Goal: Task Accomplishment & Management: Manage account settings

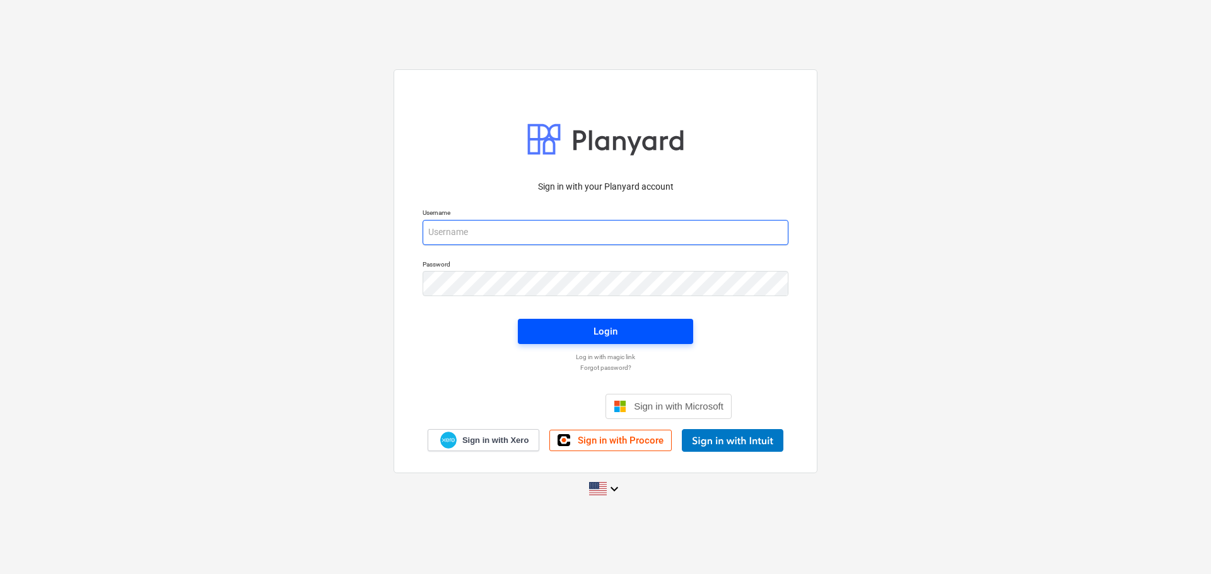
type input "[EMAIL_ADDRESS][DOMAIN_NAME]"
click at [646, 331] on span "Login" at bounding box center [605, 331] width 145 height 16
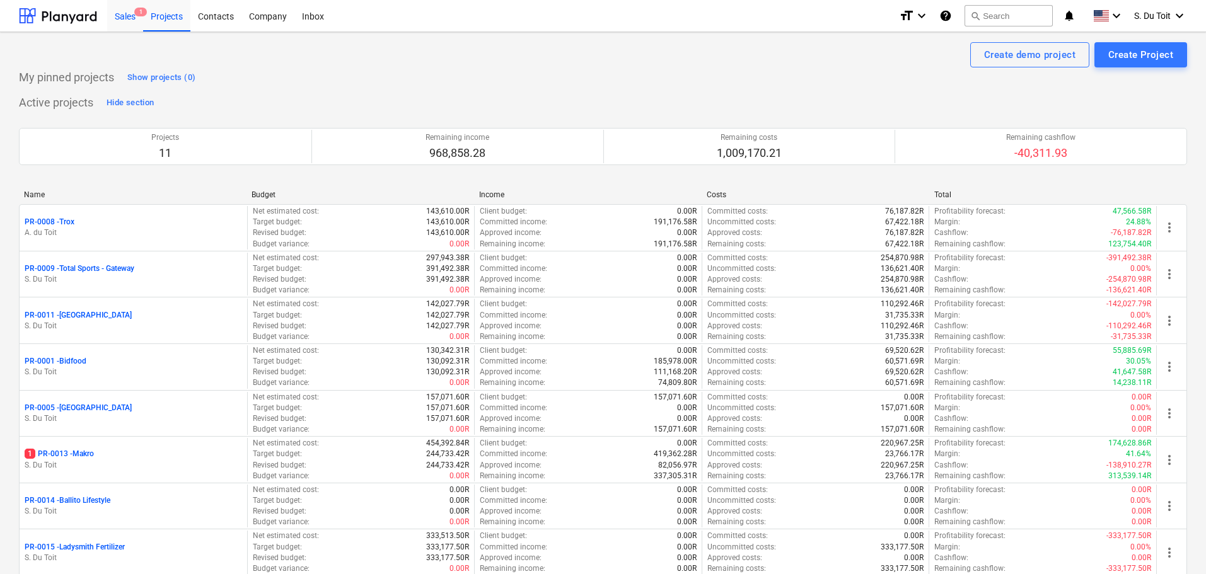
click at [137, 15] on span "1" at bounding box center [140, 12] width 13 height 9
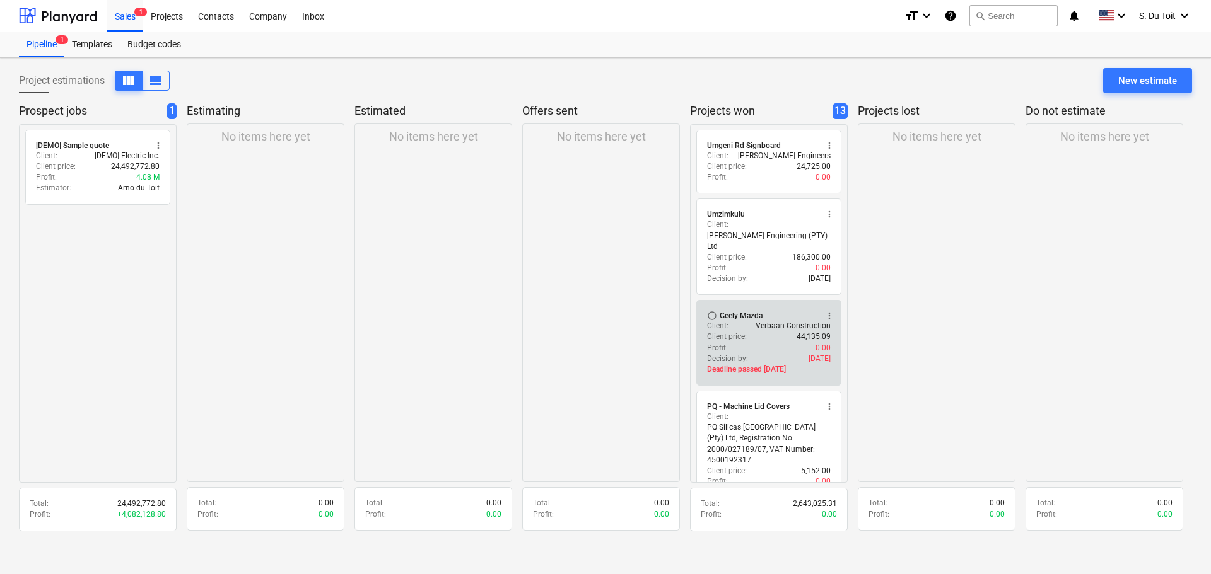
click at [765, 343] on div "Profit : 0.00" at bounding box center [769, 348] width 124 height 11
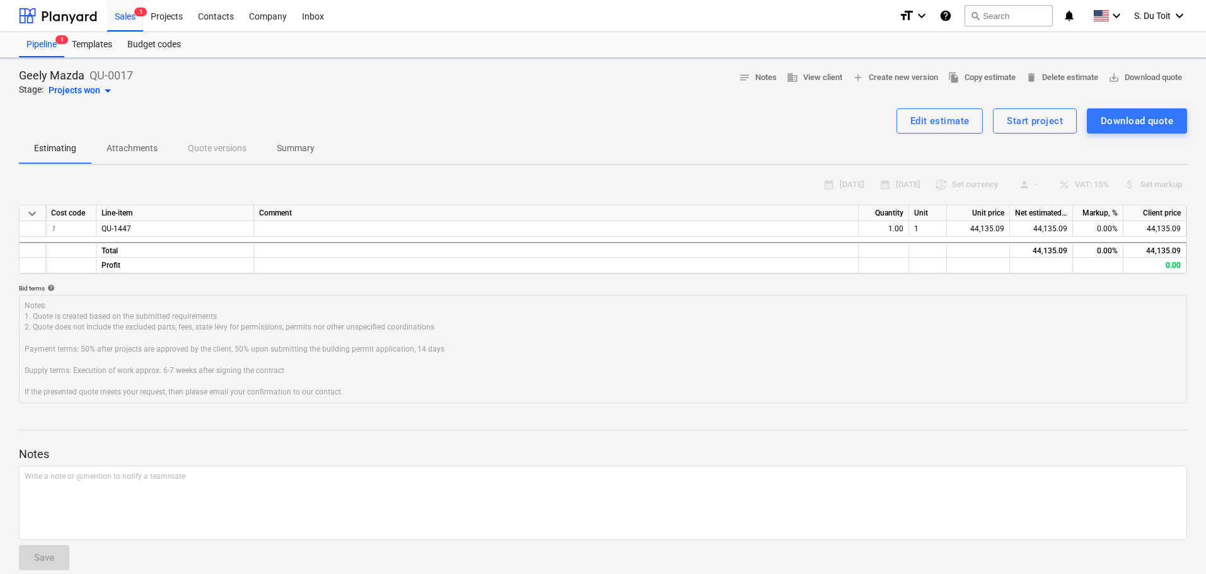
type textarea "x"
click at [1027, 127] on div "Start project" at bounding box center [1035, 121] width 56 height 16
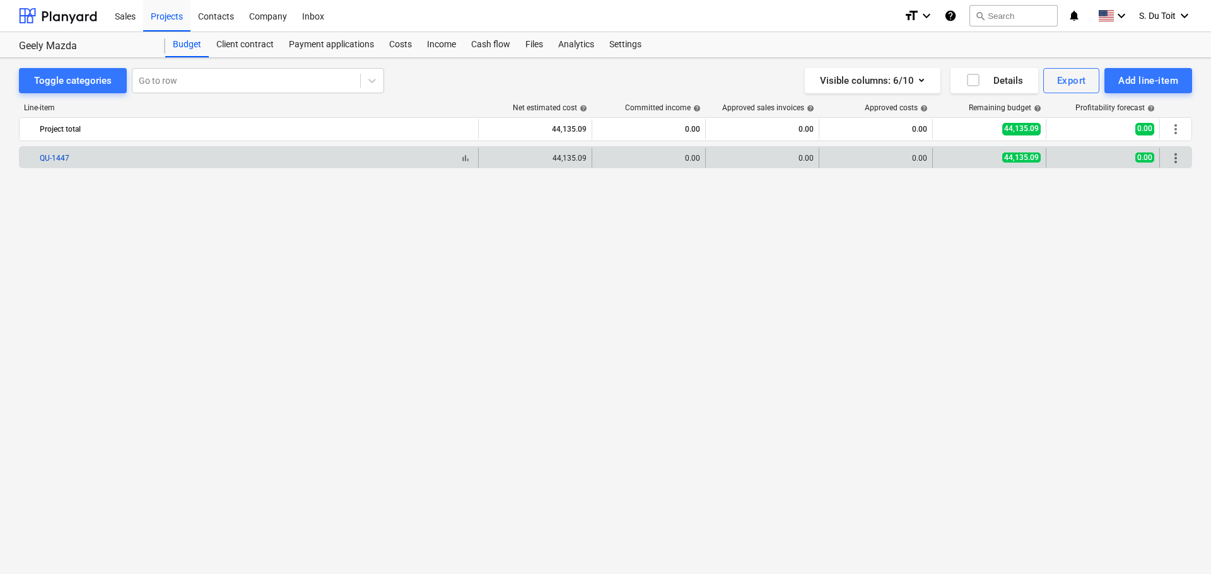
click at [55, 158] on link "QU-1447" at bounding box center [55, 158] width 30 height 9
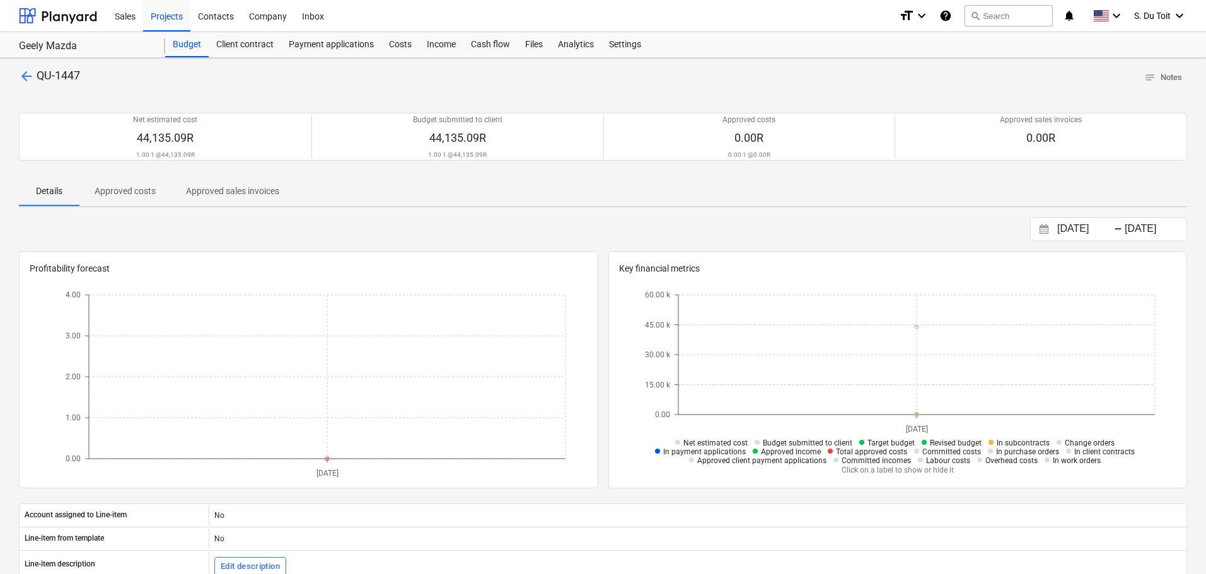
click at [30, 73] on span "arrow_back" at bounding box center [26, 76] width 15 height 15
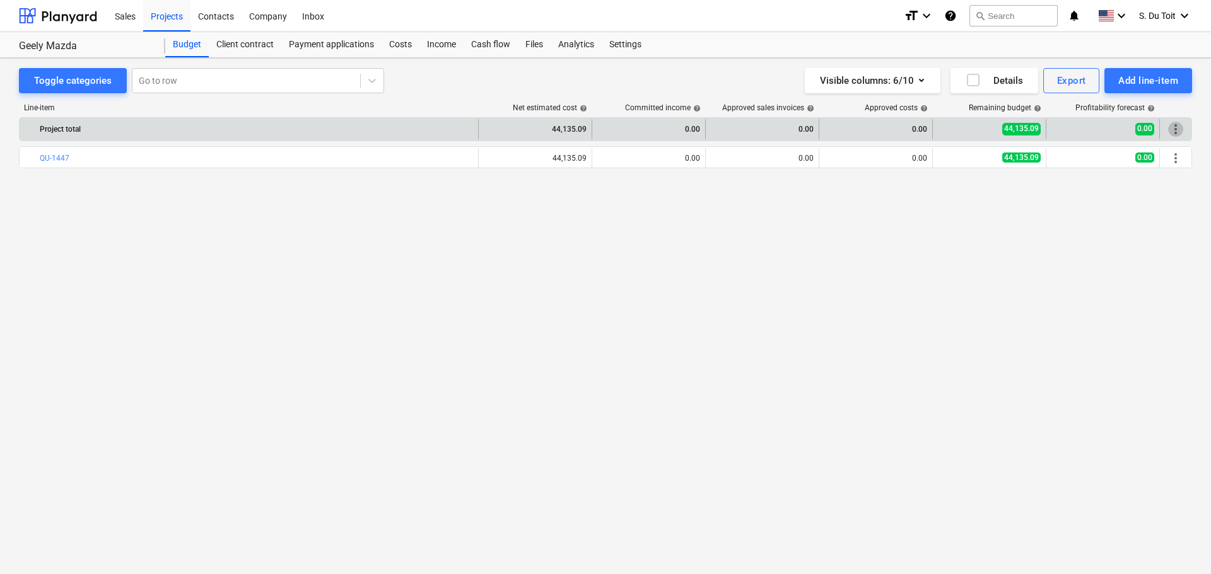
click at [1172, 123] on span "more_vert" at bounding box center [1175, 129] width 15 height 15
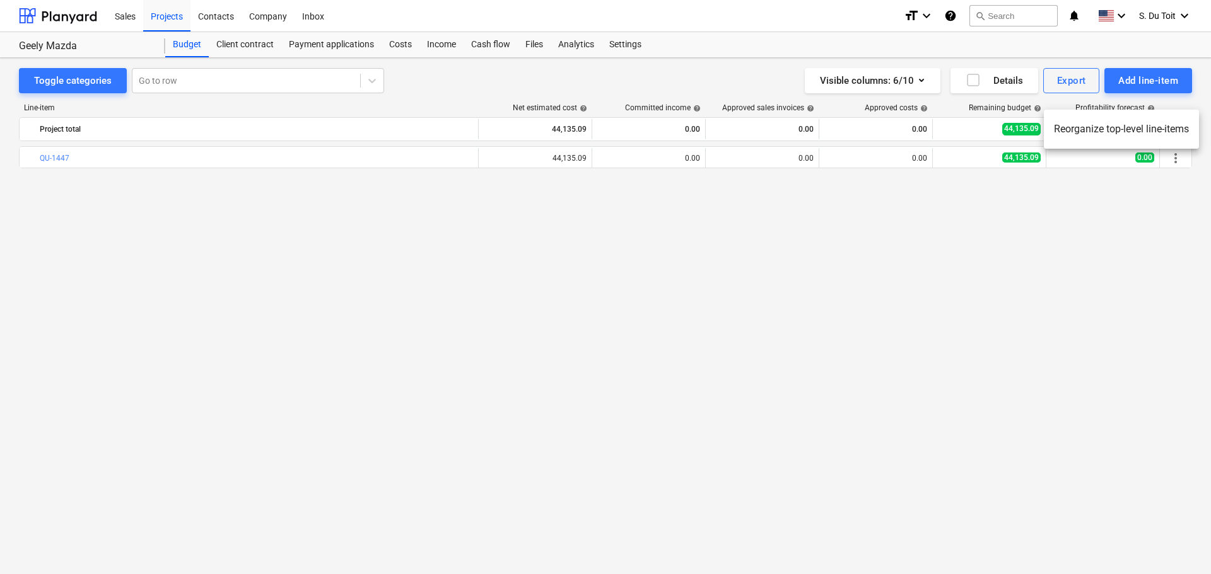
click at [1179, 160] on div at bounding box center [605, 287] width 1211 height 574
click at [1179, 160] on span "more_vert" at bounding box center [1175, 158] width 15 height 15
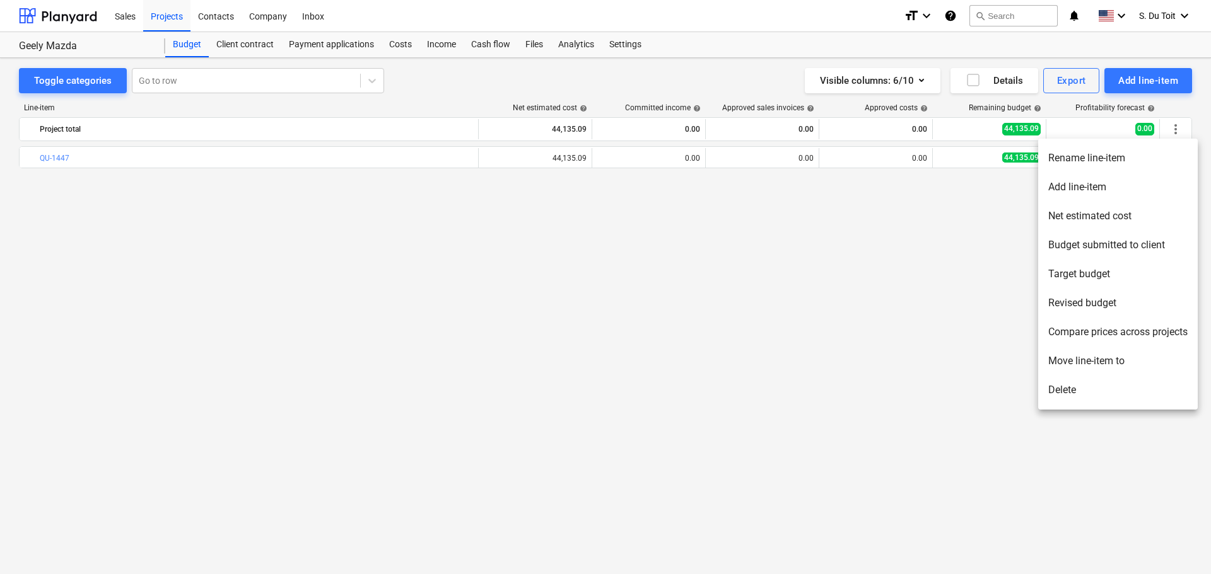
click at [1126, 392] on li "Delete" at bounding box center [1118, 390] width 160 height 29
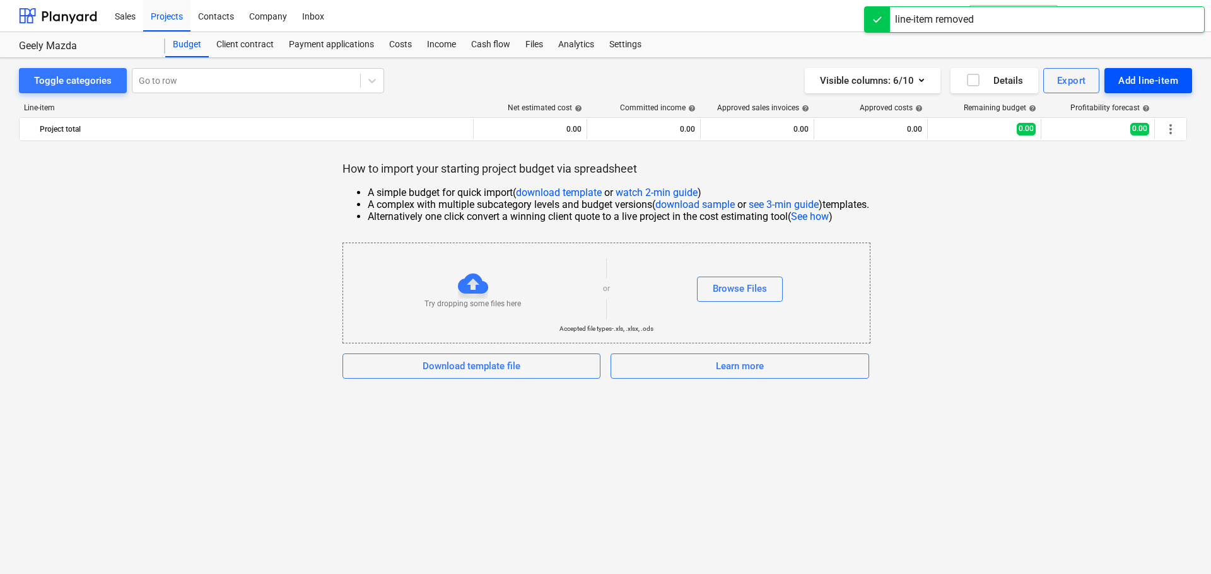
click at [1144, 81] on div "Add line-item" at bounding box center [1148, 81] width 60 height 16
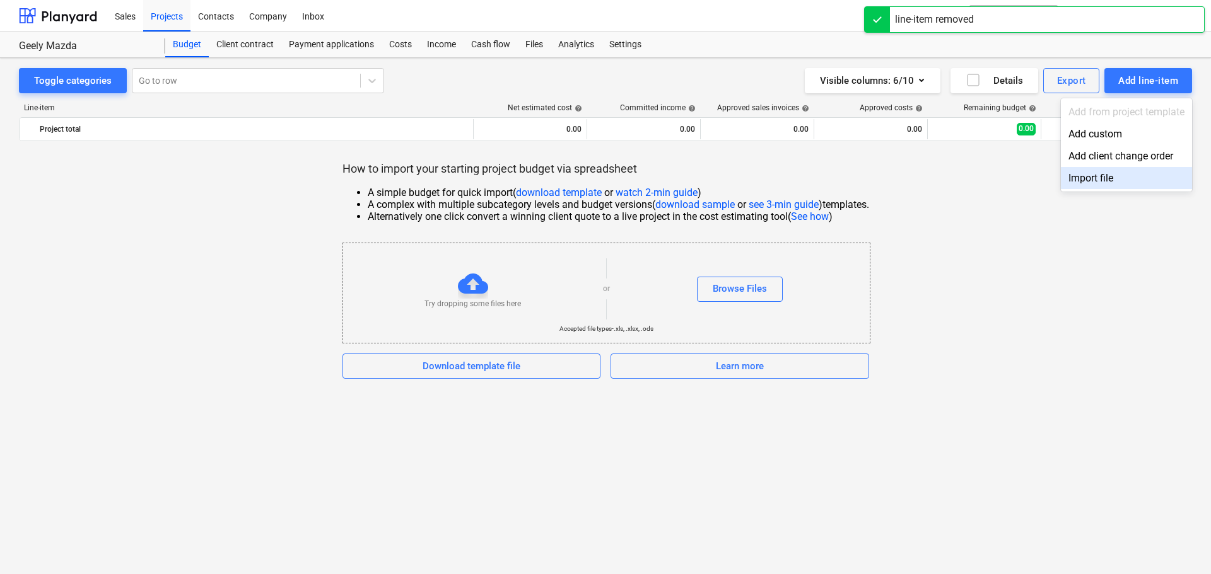
click at [1098, 176] on div "Import file" at bounding box center [1126, 178] width 131 height 22
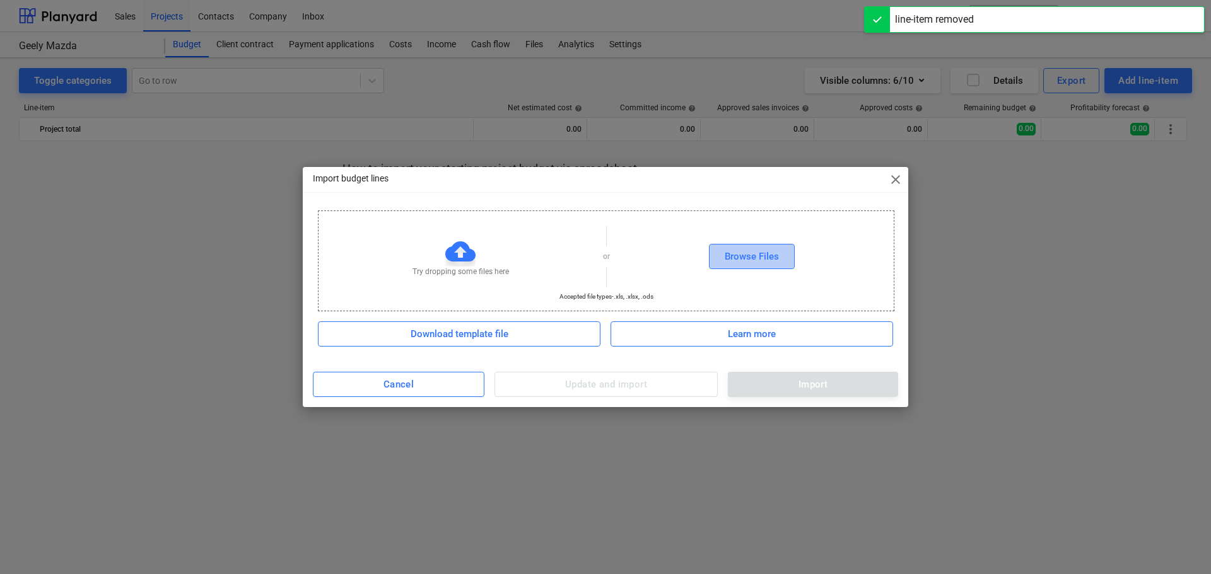
click at [721, 255] on button "Browse Files" at bounding box center [752, 256] width 86 height 25
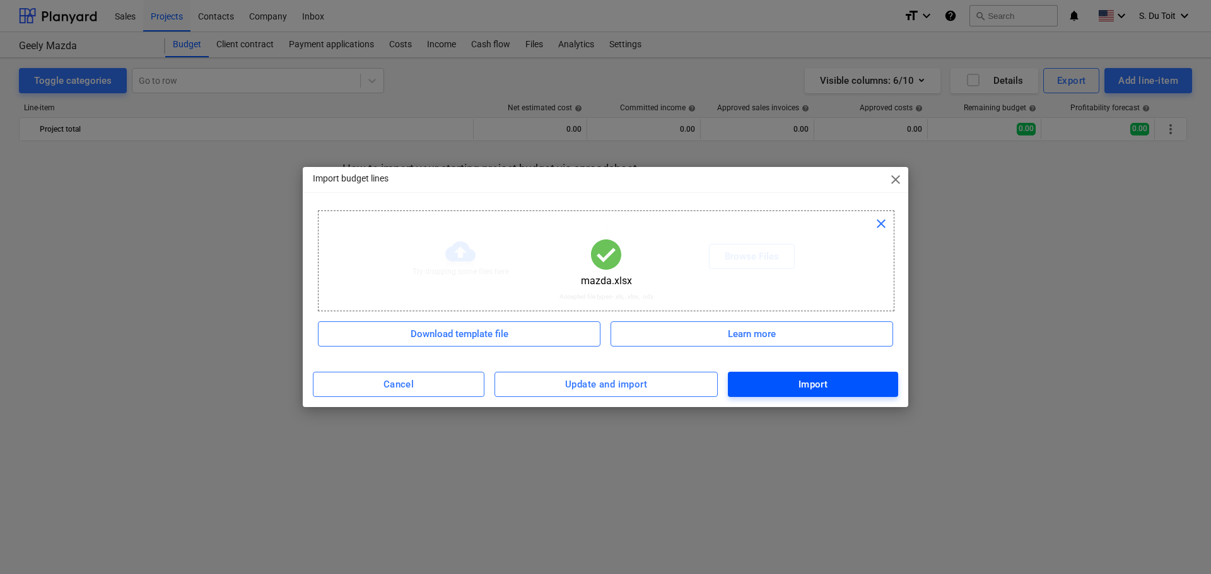
click at [802, 394] on button "Import" at bounding box center [813, 384] width 170 height 25
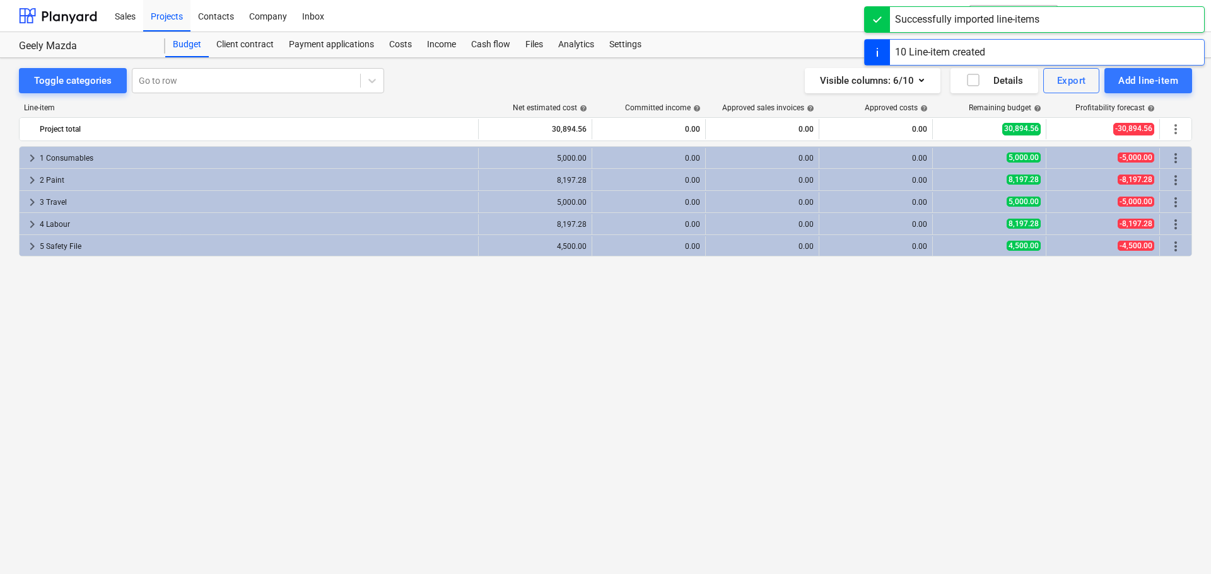
click at [813, 458] on div "keyboard_arrow_right 1 Consumables 5,000.00 0.00 0.00 0.00 5,000.00 -5,000.00 m…" at bounding box center [605, 334] width 1173 height 376
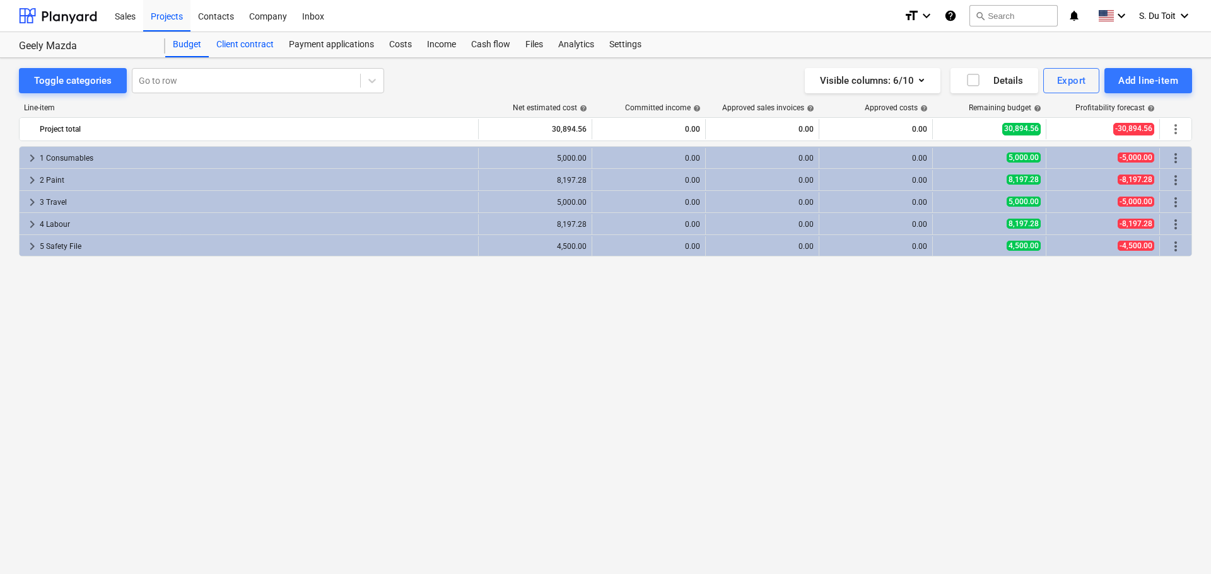
click at [235, 45] on div "Client contract" at bounding box center [245, 44] width 73 height 25
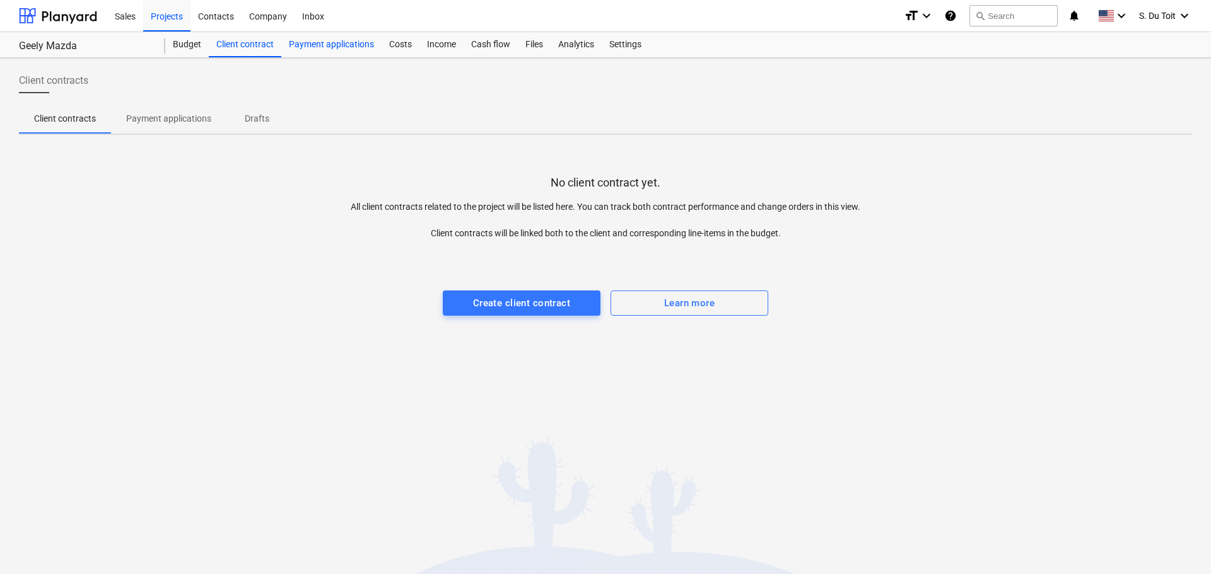
click at [359, 44] on div "Payment applications" at bounding box center [331, 44] width 100 height 25
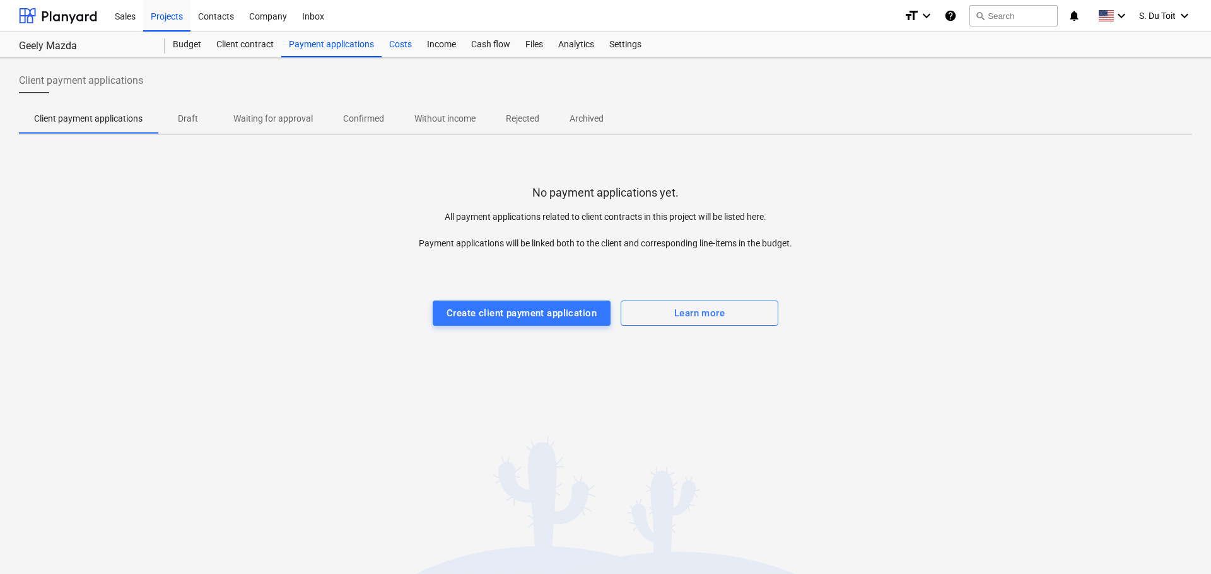
click at [413, 49] on div "Costs" at bounding box center [400, 44] width 38 height 25
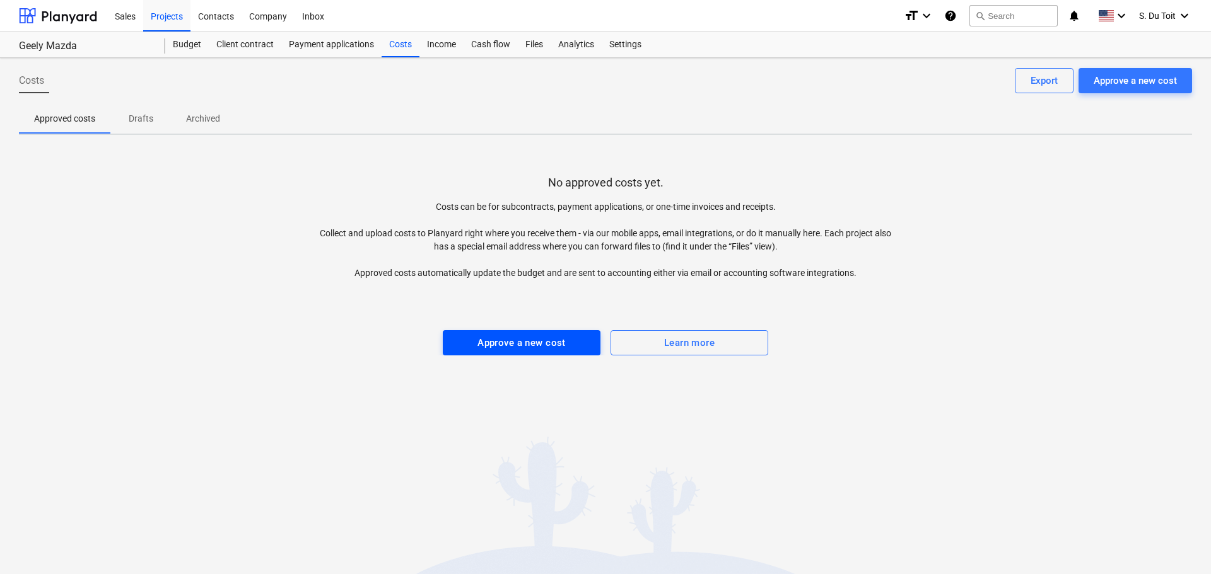
click at [555, 347] on div "Approve a new cost" at bounding box center [521, 343] width 88 height 16
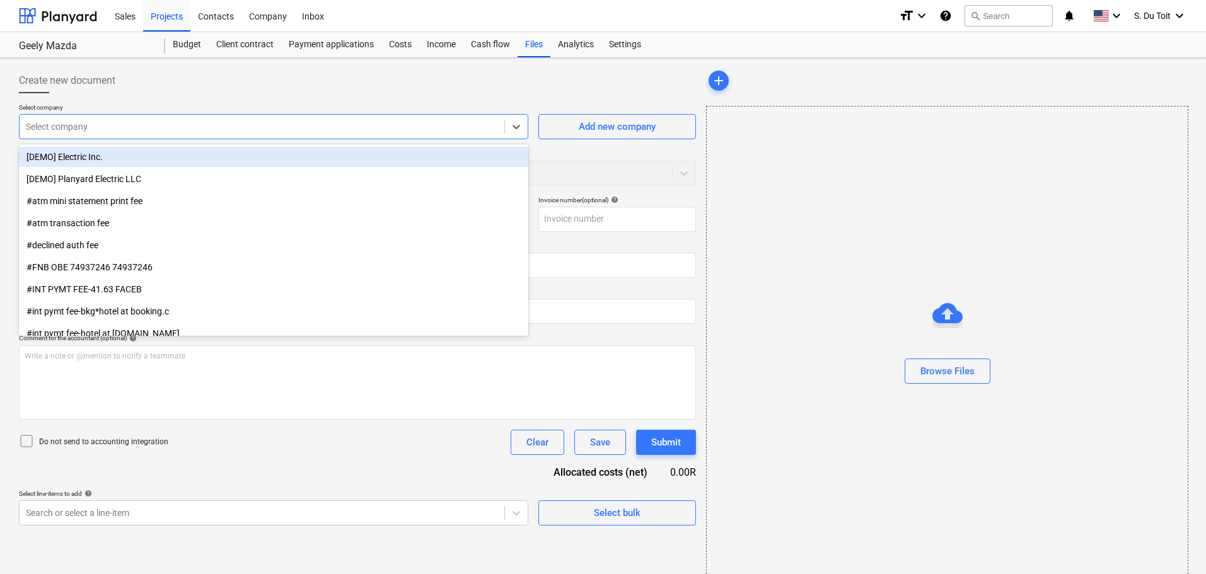
click at [134, 121] on div at bounding box center [262, 126] width 472 height 13
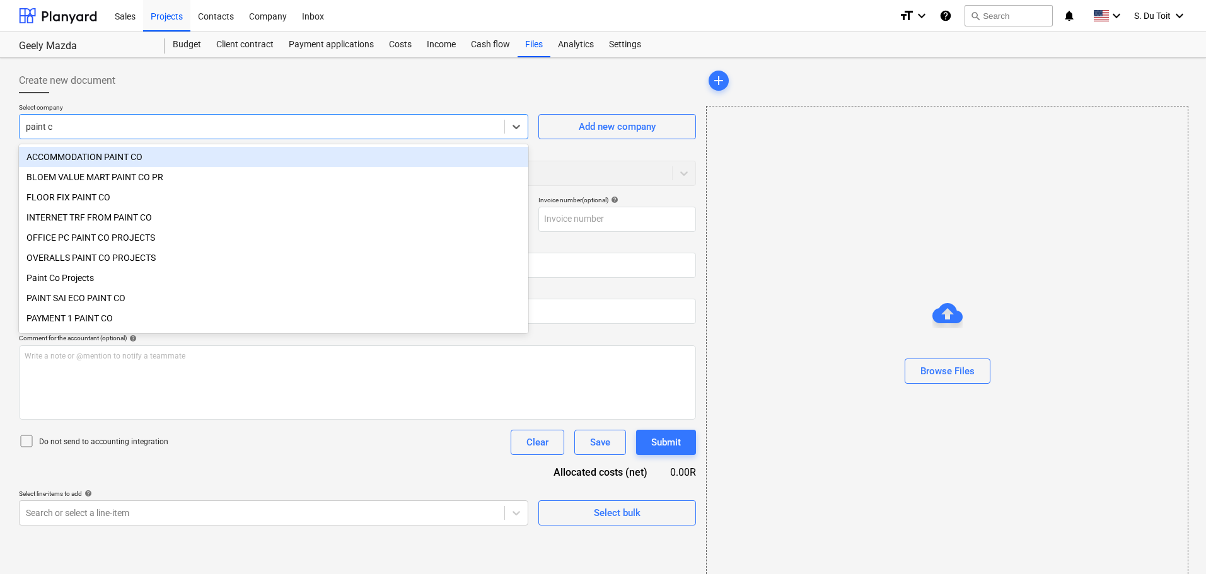
type input "paint co"
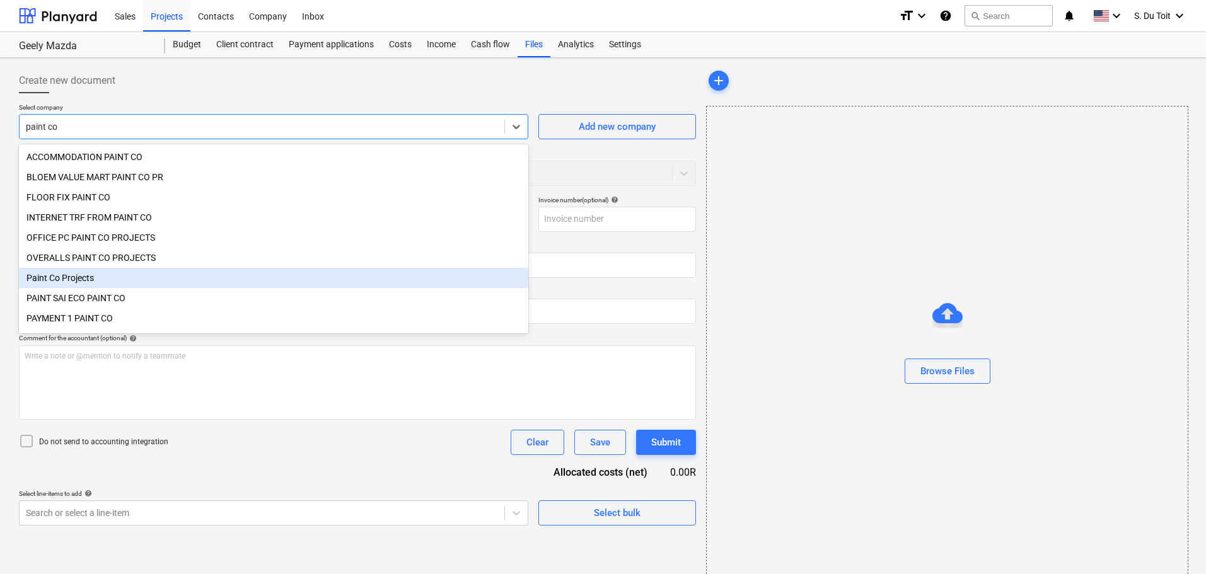
click at [96, 288] on div "Paint Co Projects" at bounding box center [273, 278] width 509 height 20
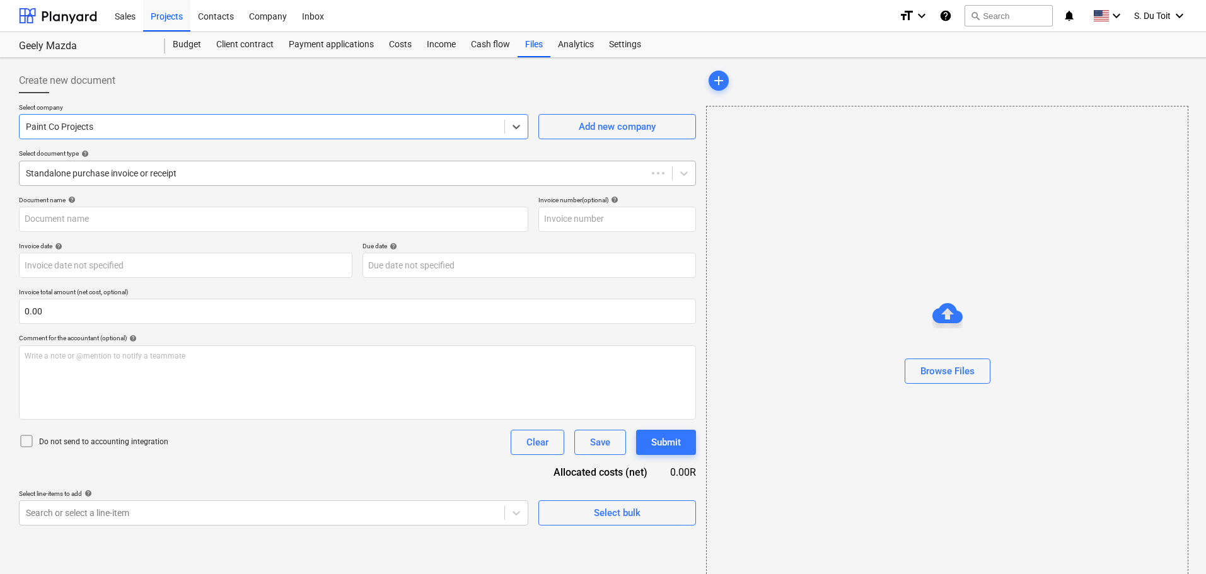
click at [102, 179] on div at bounding box center [333, 173] width 615 height 13
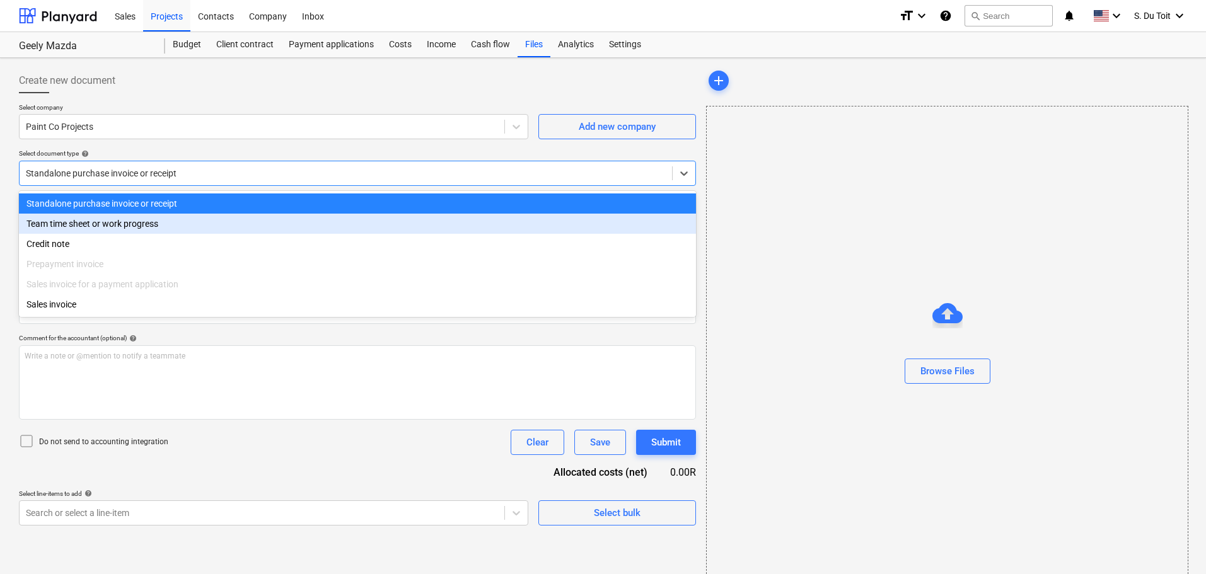
click at [109, 220] on div "Team time sheet or work progress" at bounding box center [357, 224] width 677 height 20
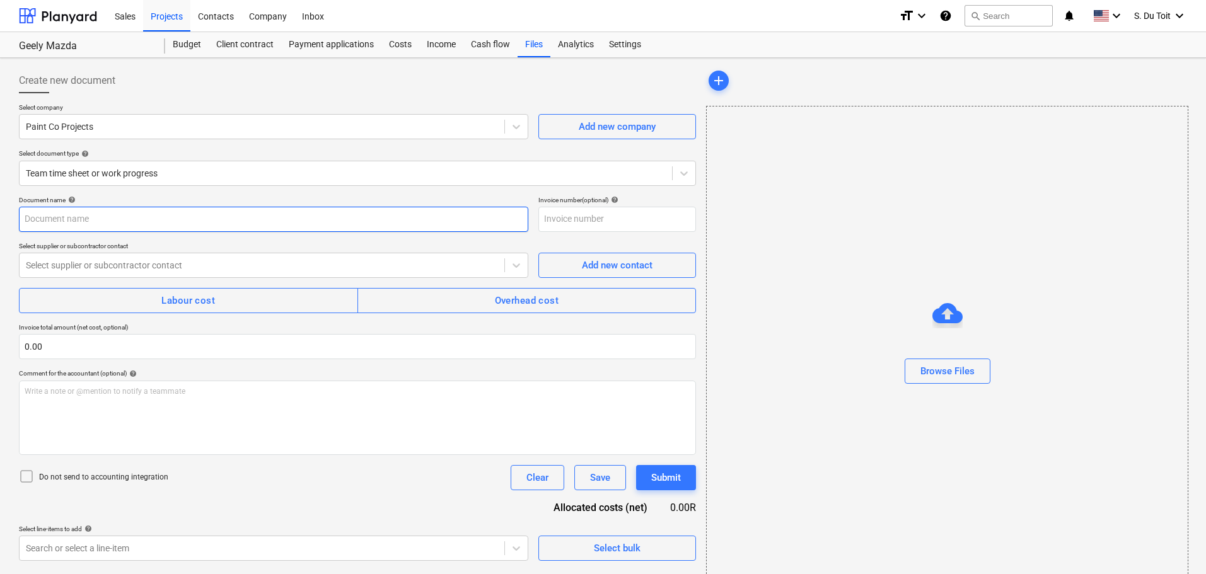
click at [102, 221] on input "text" at bounding box center [273, 219] width 509 height 25
type input "Costs till 22/09"
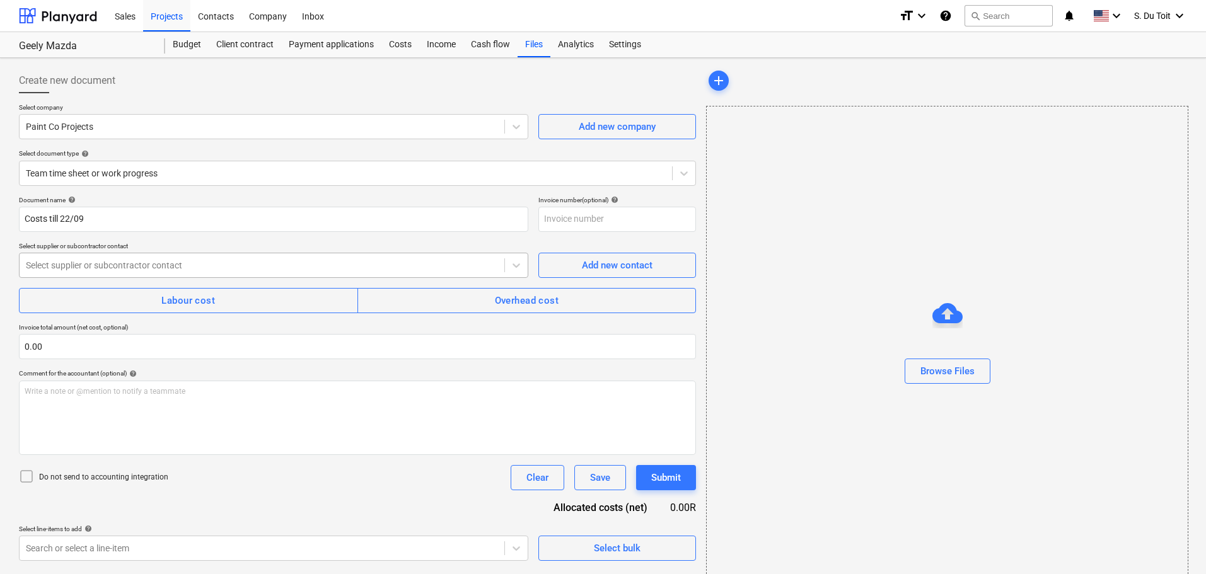
click at [112, 261] on div at bounding box center [262, 265] width 472 height 13
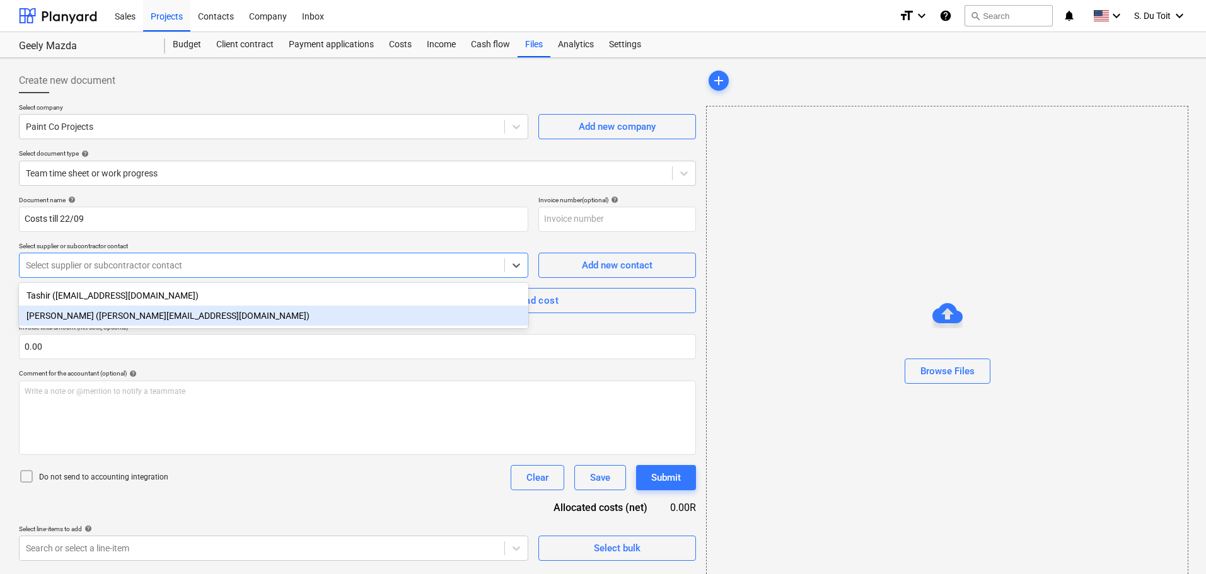
click at [135, 324] on div "[PERSON_NAME] ([PERSON_NAME][EMAIL_ADDRESS][DOMAIN_NAME])" at bounding box center [273, 316] width 509 height 20
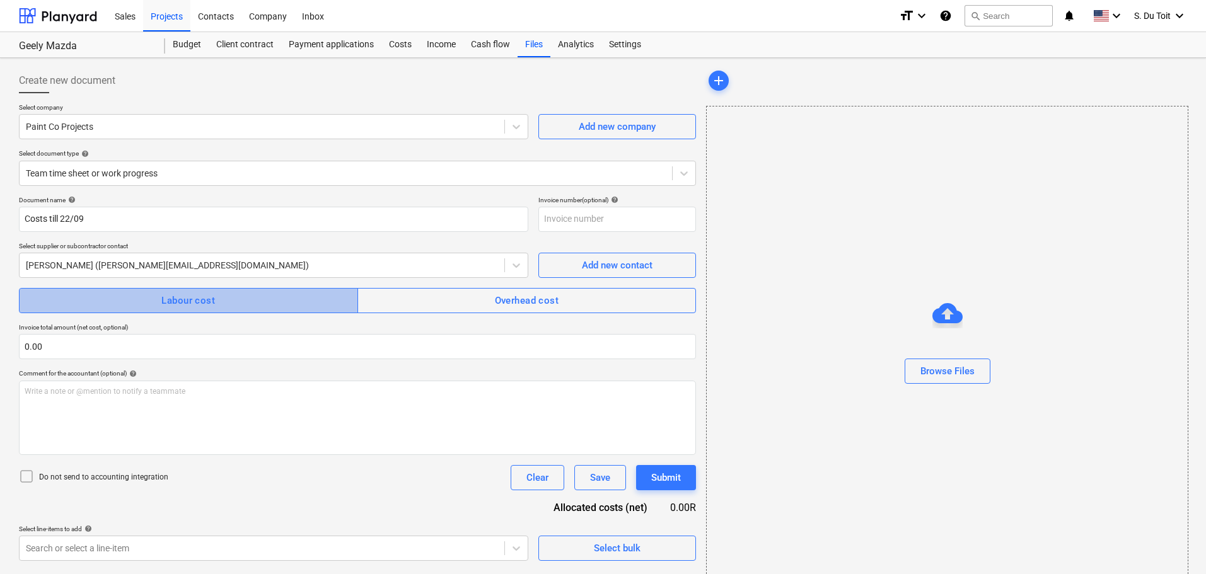
click at [145, 304] on span "Labour cost" at bounding box center [188, 301] width 311 height 16
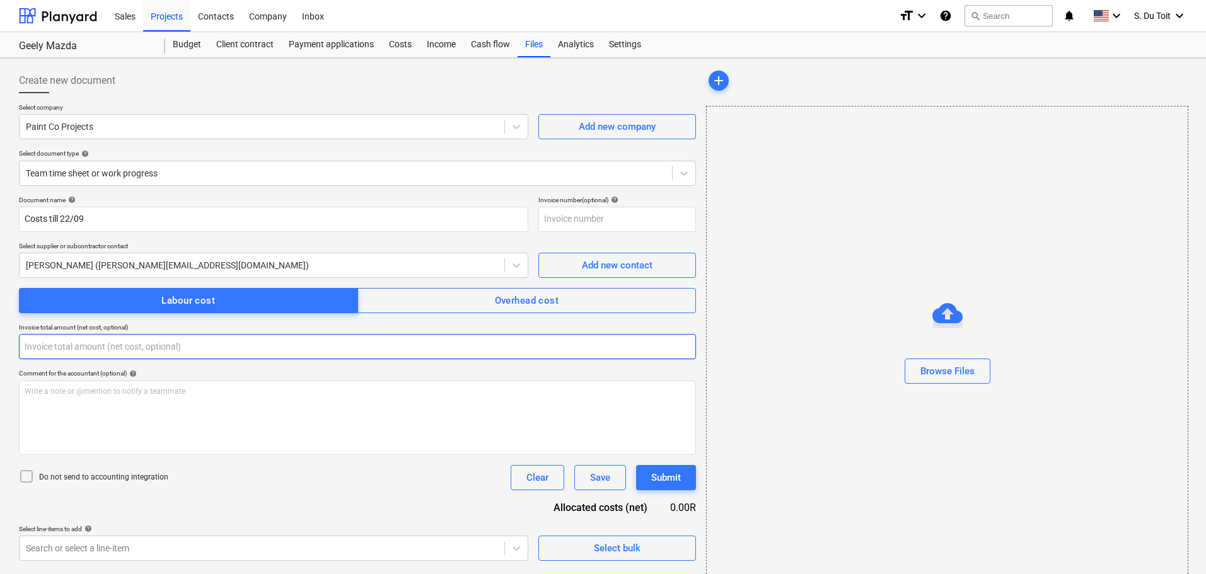
click at [119, 351] on input "text" at bounding box center [357, 346] width 677 height 25
type input "0.00"
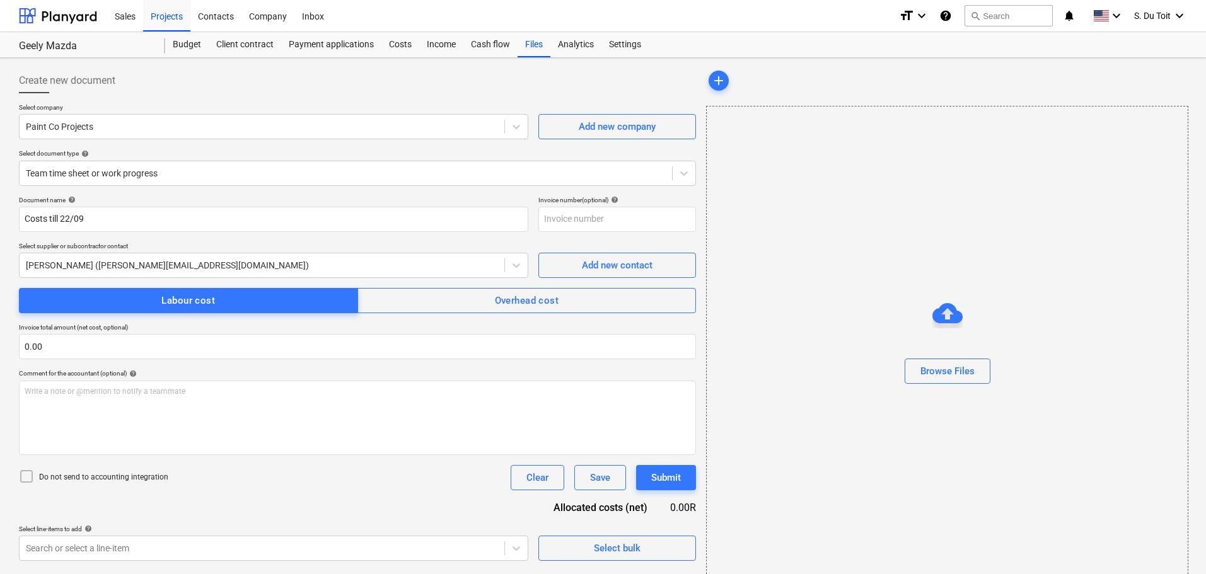
click at [105, 478] on p "Do not send to accounting integration" at bounding box center [103, 477] width 129 height 11
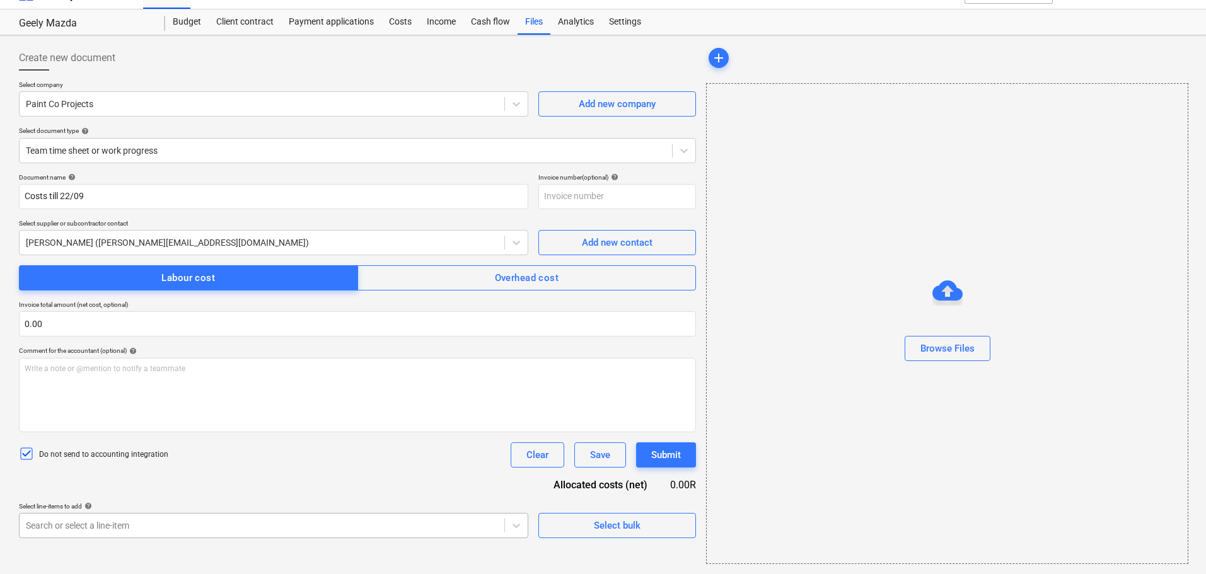
scroll to position [181, 0]
click at [212, 527] on body "Sales Projects Contacts Company Inbox format_size keyboard_arrow_down help sear…" at bounding box center [603, 264] width 1206 height 574
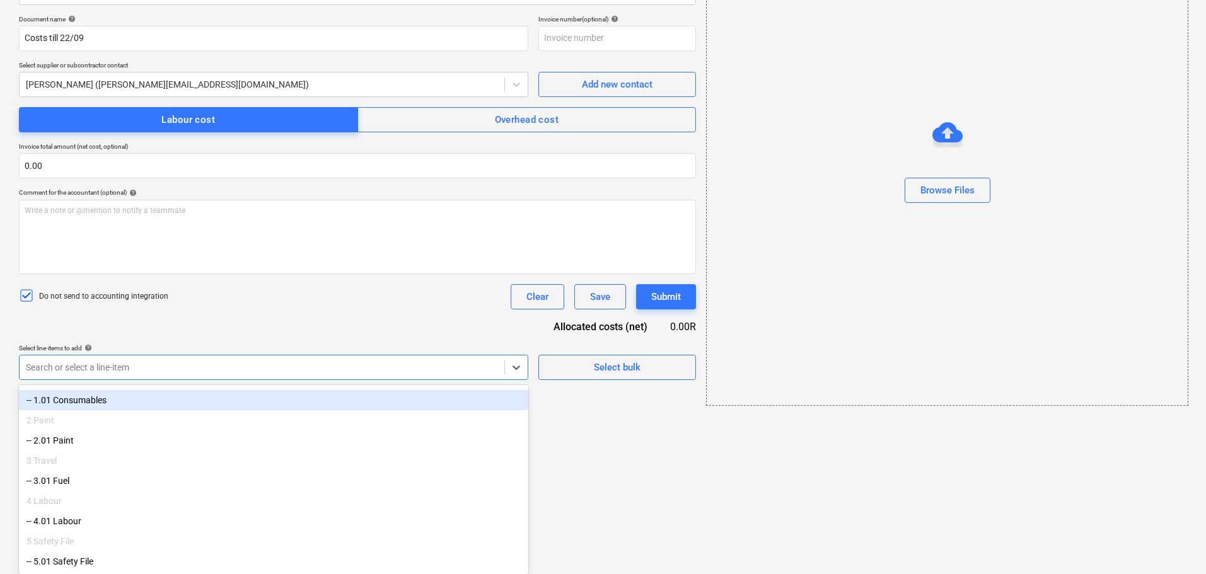
click at [204, 395] on div "-- 1.01 Consumables" at bounding box center [273, 400] width 509 height 20
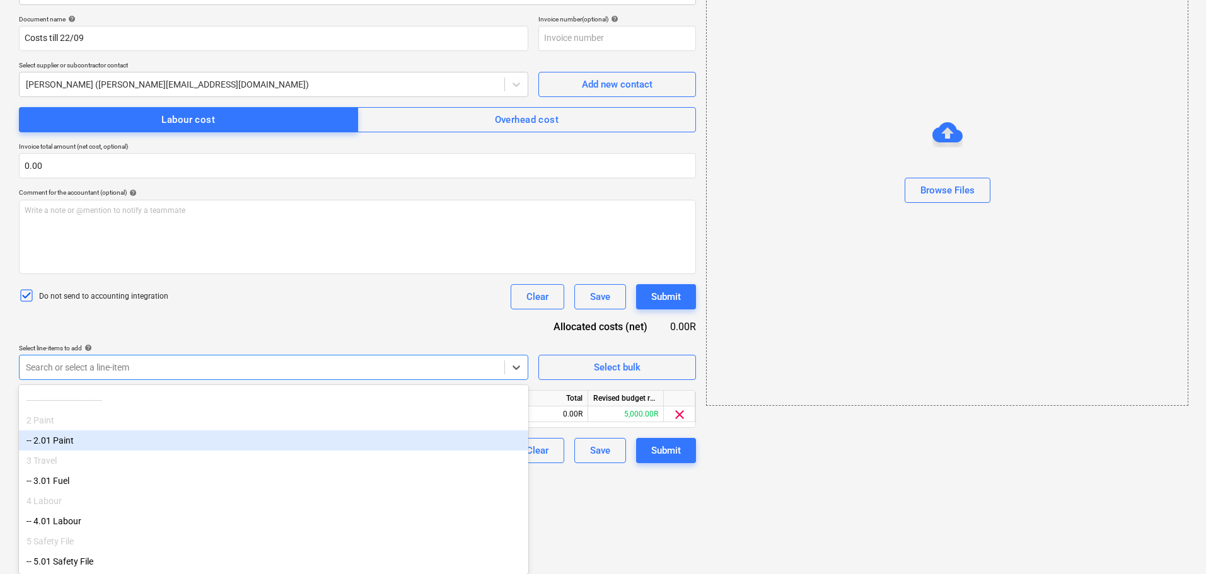
click at [202, 434] on div "-- 2.01 Paint" at bounding box center [273, 441] width 509 height 20
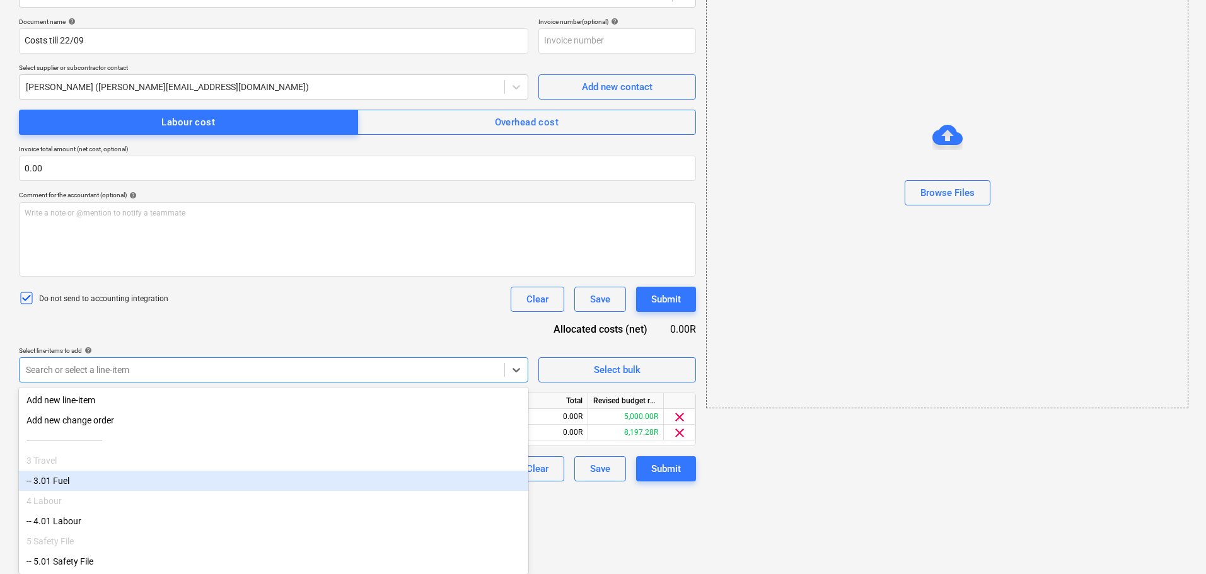
click at [195, 473] on div "-- 3.01 Fuel" at bounding box center [273, 481] width 509 height 20
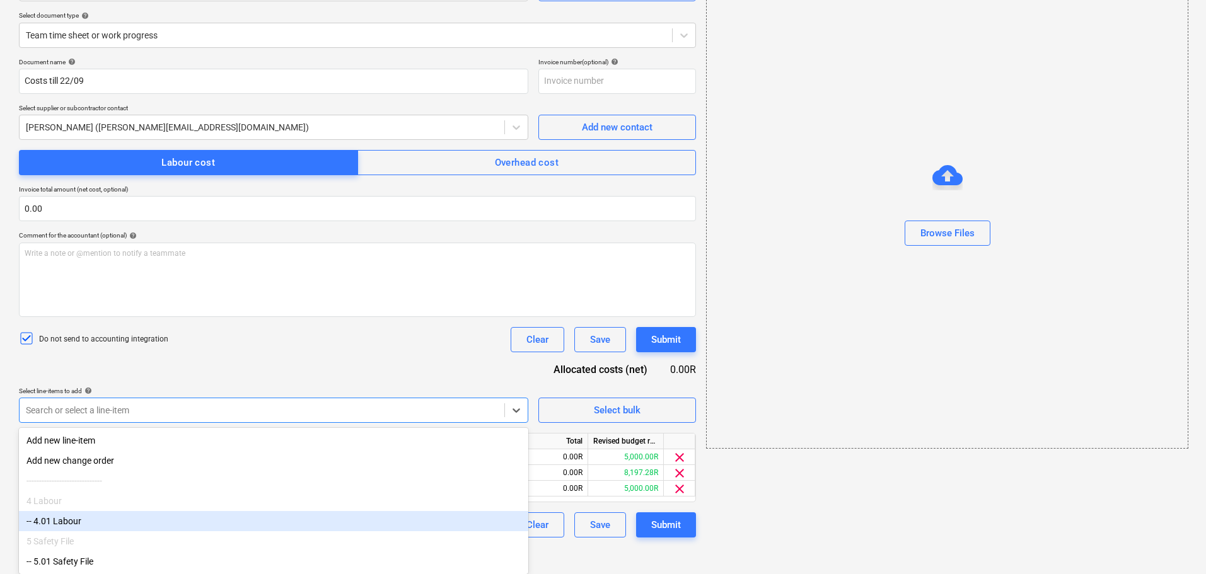
click at [185, 515] on div "-- 4.01 Labour" at bounding box center [273, 521] width 509 height 20
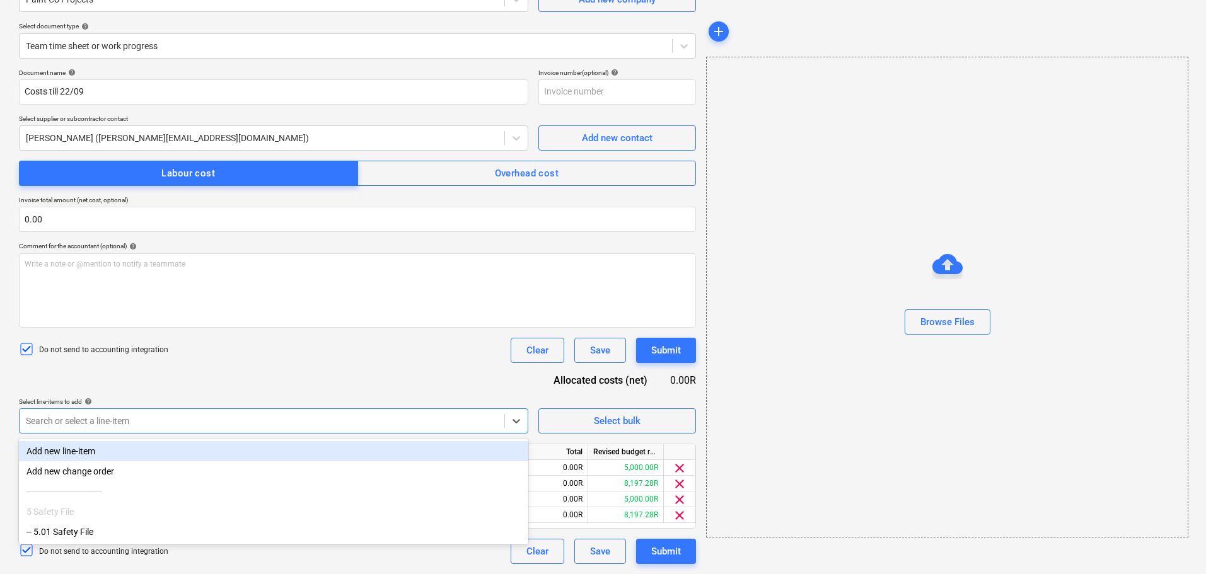
scroll to position [127, 0]
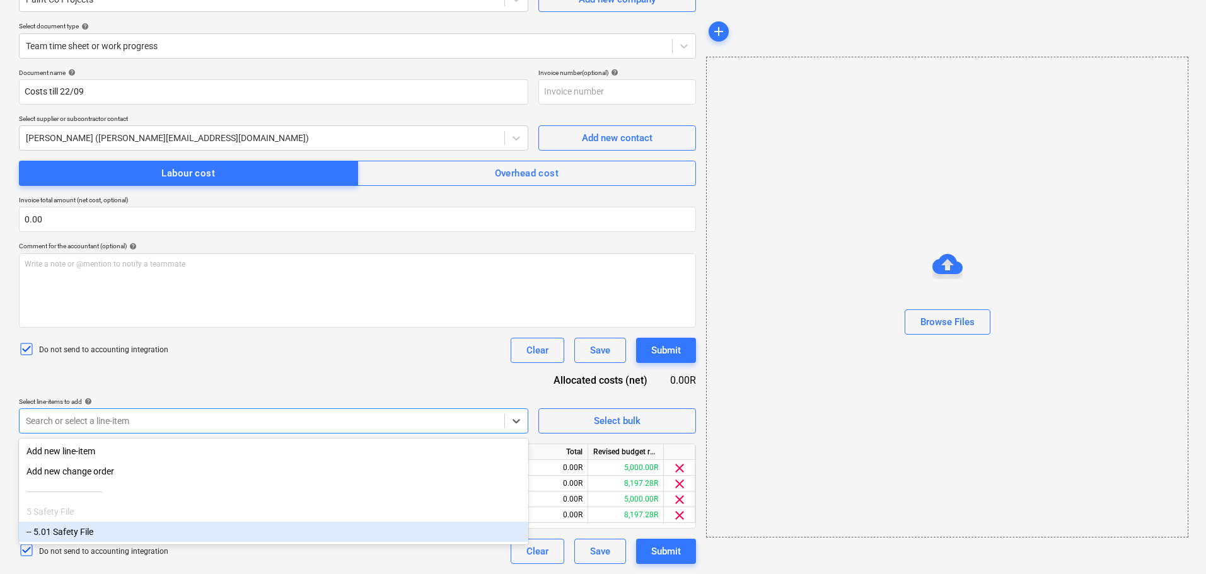
click at [175, 533] on div "-- 5.01 Safety File" at bounding box center [273, 532] width 509 height 20
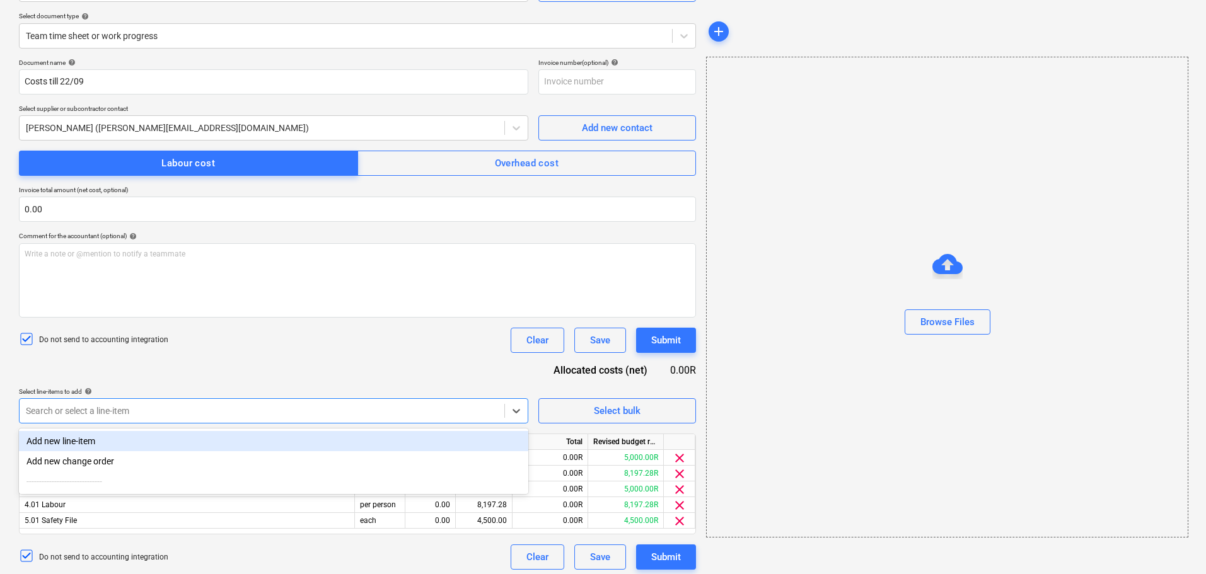
scroll to position [143, 0]
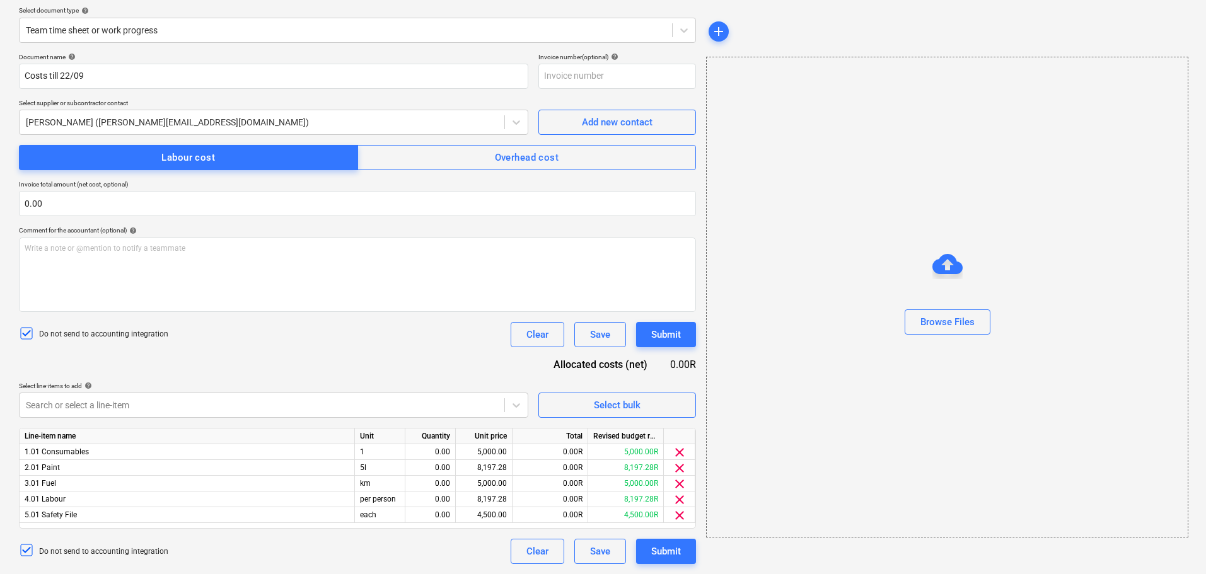
click at [643, 377] on div "Document name help Costs till 22/09 Invoice number (optional) help Select suppl…" at bounding box center [357, 308] width 677 height 511
click at [445, 453] on div "0.00" at bounding box center [430, 453] width 40 height 16
type input "1"
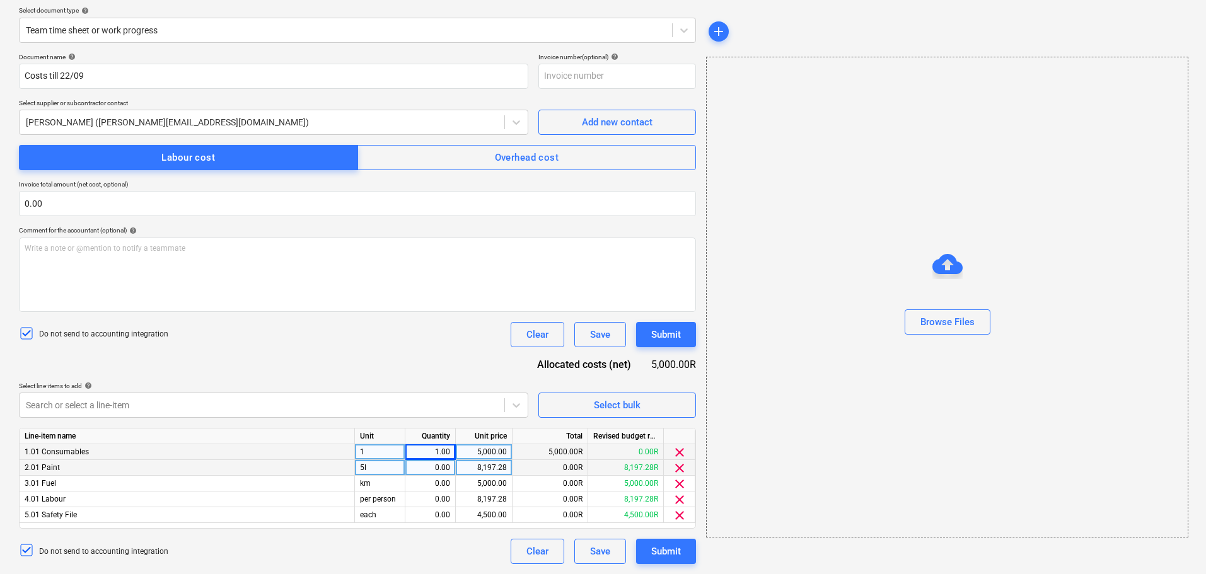
click at [441, 470] on div "0.00" at bounding box center [430, 468] width 40 height 16
type input "1"
click at [443, 482] on div "0.00" at bounding box center [430, 484] width 40 height 16
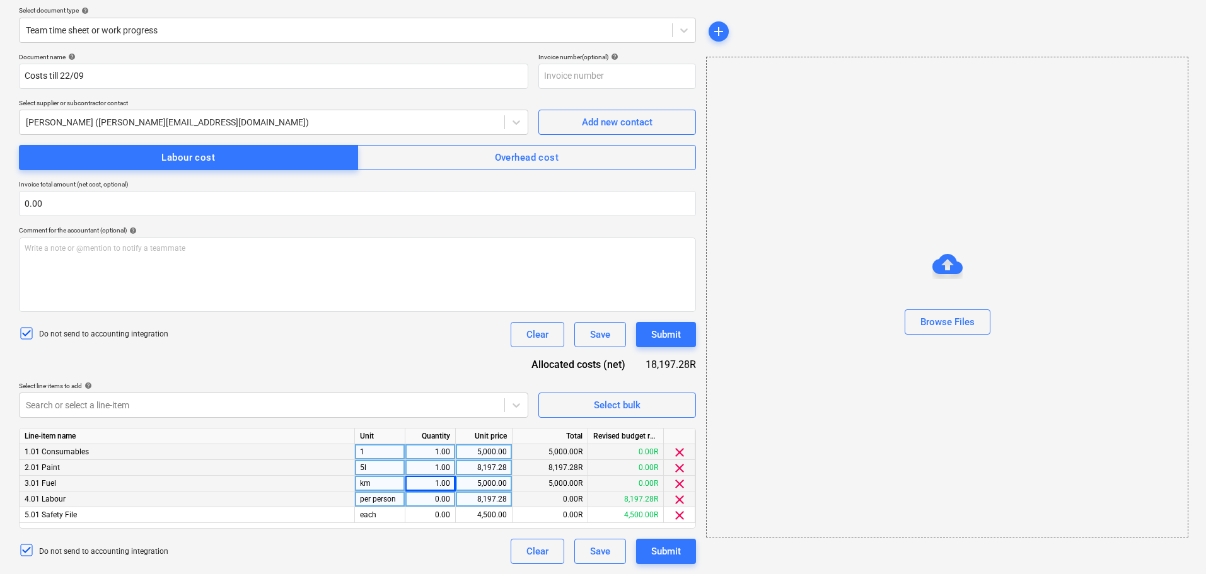
click at [441, 503] on div "0.00" at bounding box center [430, 500] width 40 height 16
click at [441, 517] on div "0.00" at bounding box center [430, 516] width 40 height 16
click at [478, 453] on div "5,000.00" at bounding box center [484, 453] width 46 height 16
type input "3490.52"
click at [681, 466] on span "clear" at bounding box center [679, 468] width 15 height 15
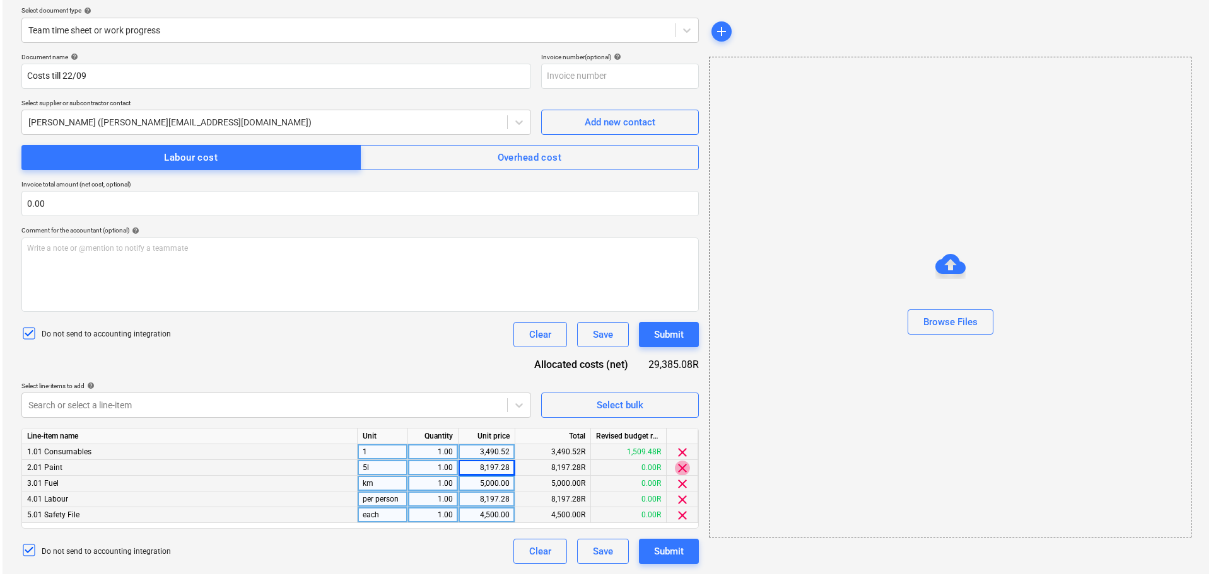
scroll to position [127, 0]
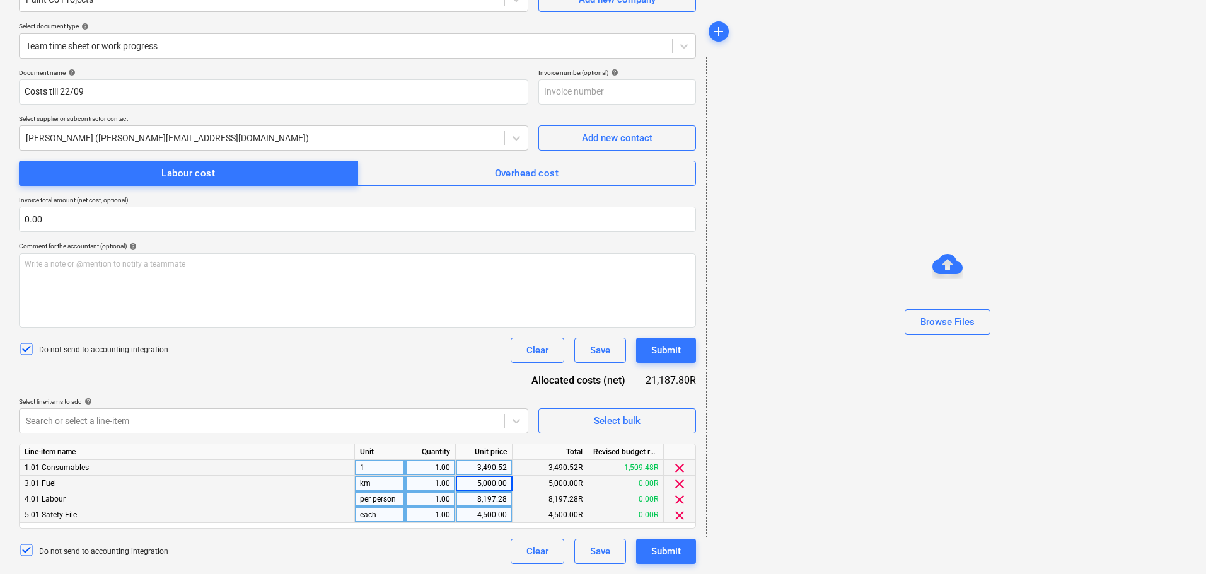
click at [483, 480] on div "5,000.00" at bounding box center [484, 484] width 46 height 16
type input "1391"
click at [486, 498] on div "8,197.28" at bounding box center [484, 500] width 46 height 16
type input "13600"
click at [488, 514] on div "4,500.00" at bounding box center [484, 516] width 46 height 16
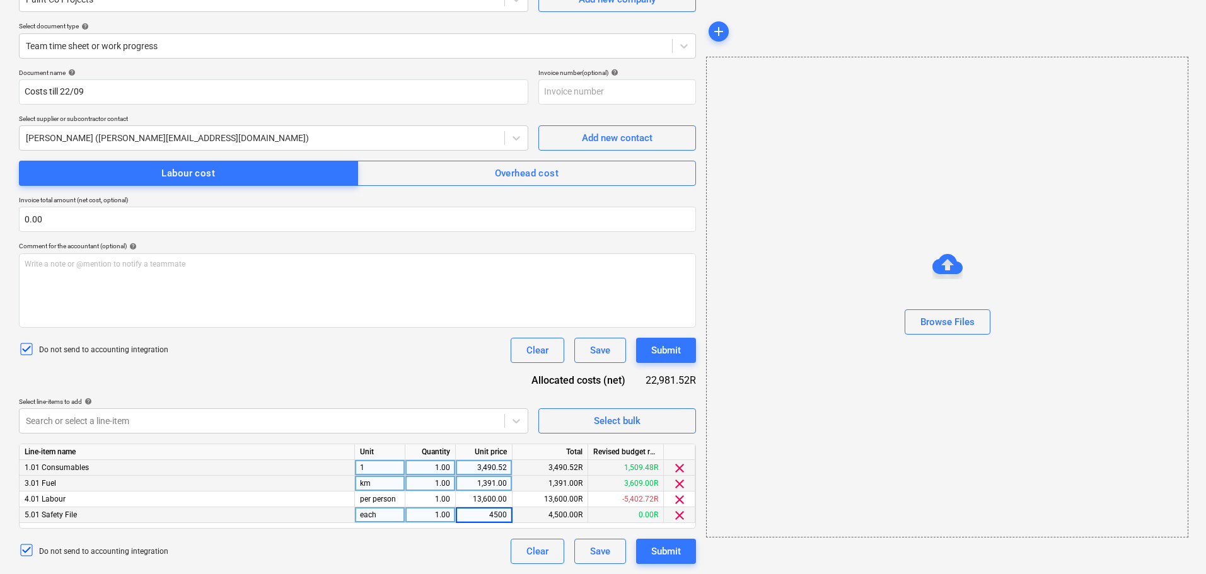
click at [492, 362] on div "Do not send to accounting integration Clear Save Submit" at bounding box center [357, 350] width 677 height 25
drag, startPoint x: 651, startPoint y: 380, endPoint x: 689, endPoint y: 381, distance: 37.8
click at [689, 381] on div "Allocated costs (net) 22,981.52R" at bounding box center [608, 380] width 175 height 15
click at [354, 368] on div "Document name help Costs till 22/09 Invoice number (optional) help Select suppl…" at bounding box center [357, 317] width 677 height 496
click at [653, 393] on div "Document name help Costs till 22/09 Invoice number (optional) help Select suppl…" at bounding box center [357, 317] width 677 height 496
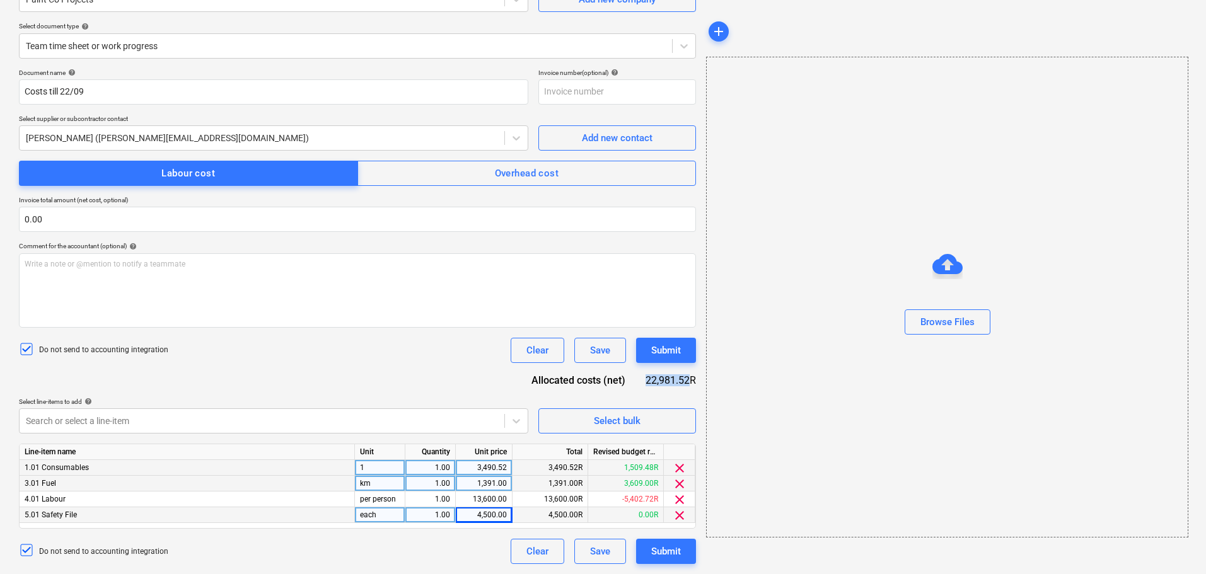
drag, startPoint x: 647, startPoint y: 380, endPoint x: 687, endPoint y: 380, distance: 40.4
click at [687, 380] on div "22,981.52R" at bounding box center [671, 380] width 50 height 15
copy div "22,981.52"
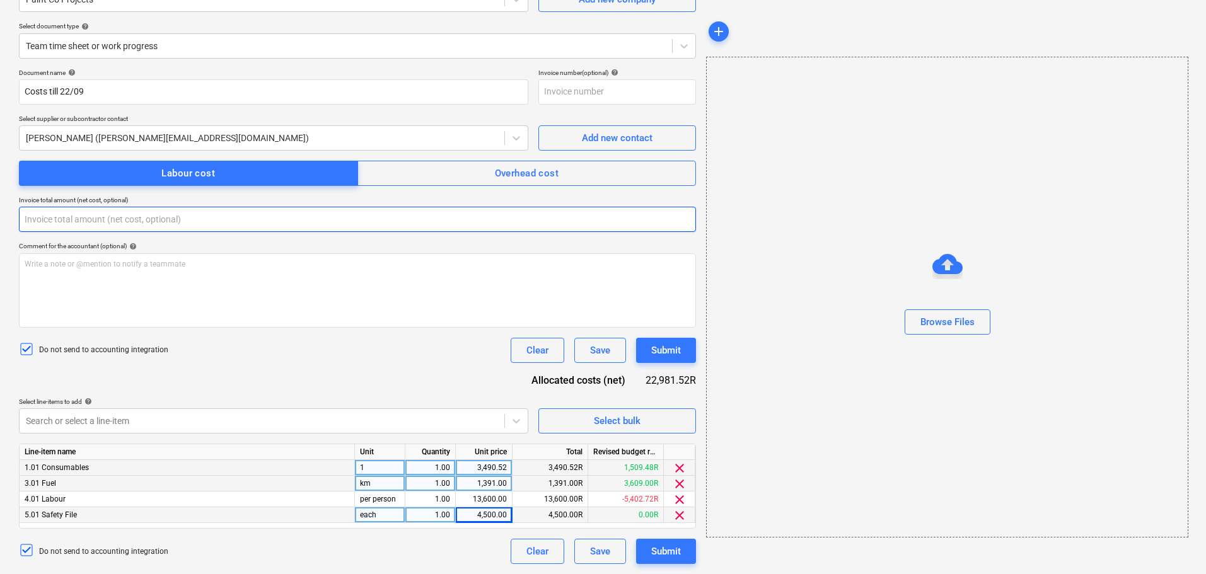
click at [59, 224] on input "text" at bounding box center [357, 219] width 677 height 25
paste input "22,981.52"
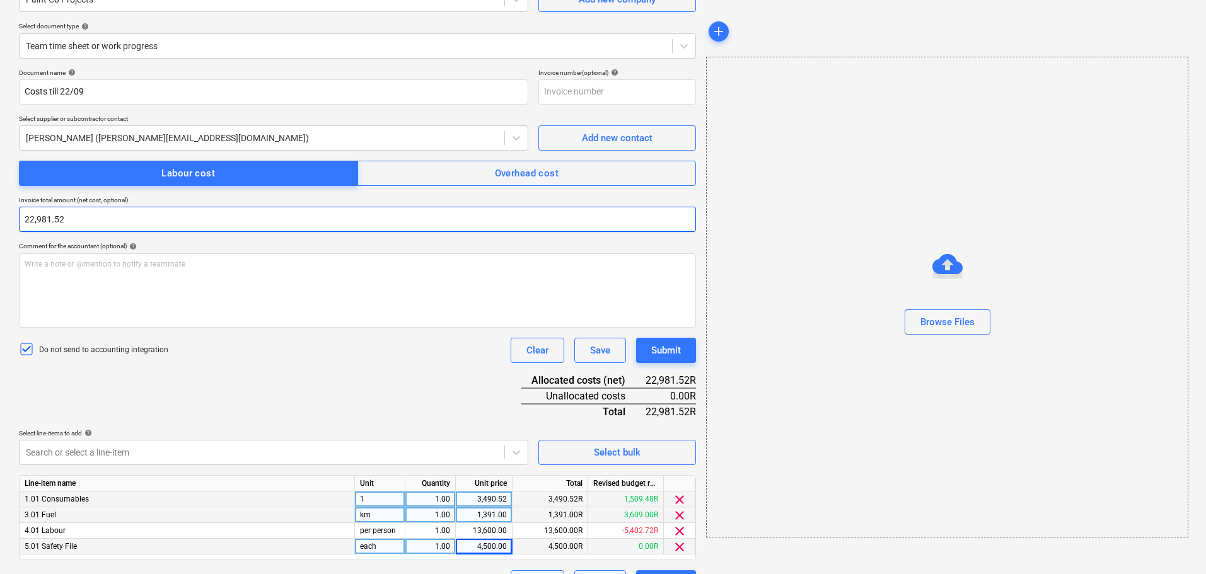
type input "22,981.52"
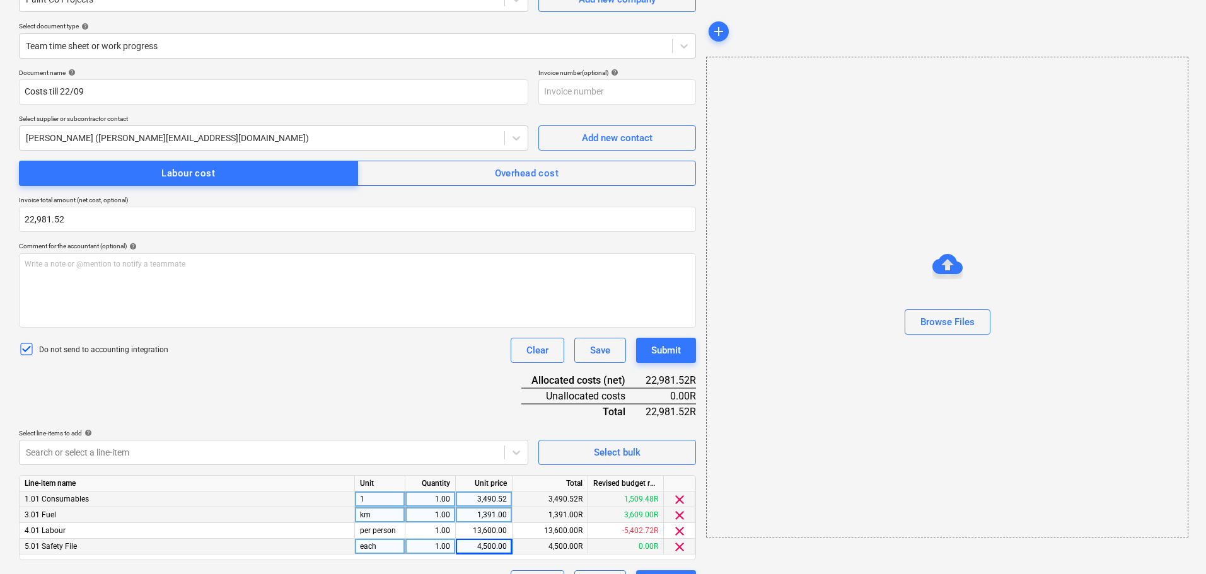
click at [192, 392] on div "Document name help Costs till 22/09 Invoice number (optional) help Select suppl…" at bounding box center [357, 332] width 677 height 527
click at [682, 345] on button "Submit" at bounding box center [666, 350] width 60 height 25
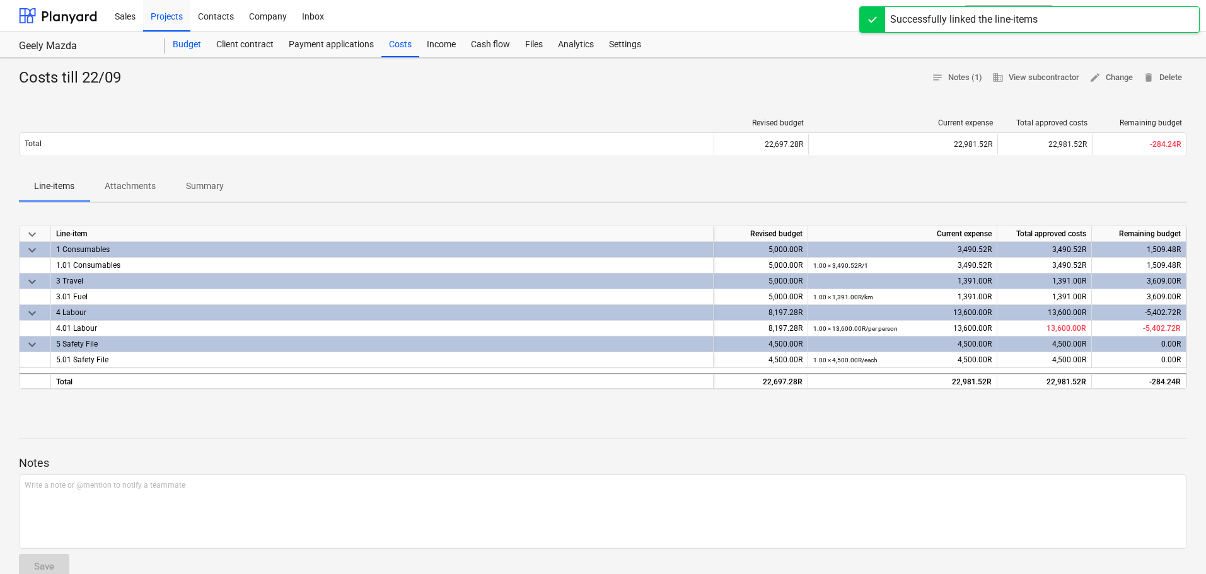
click at [178, 44] on div "Budget" at bounding box center [187, 44] width 44 height 25
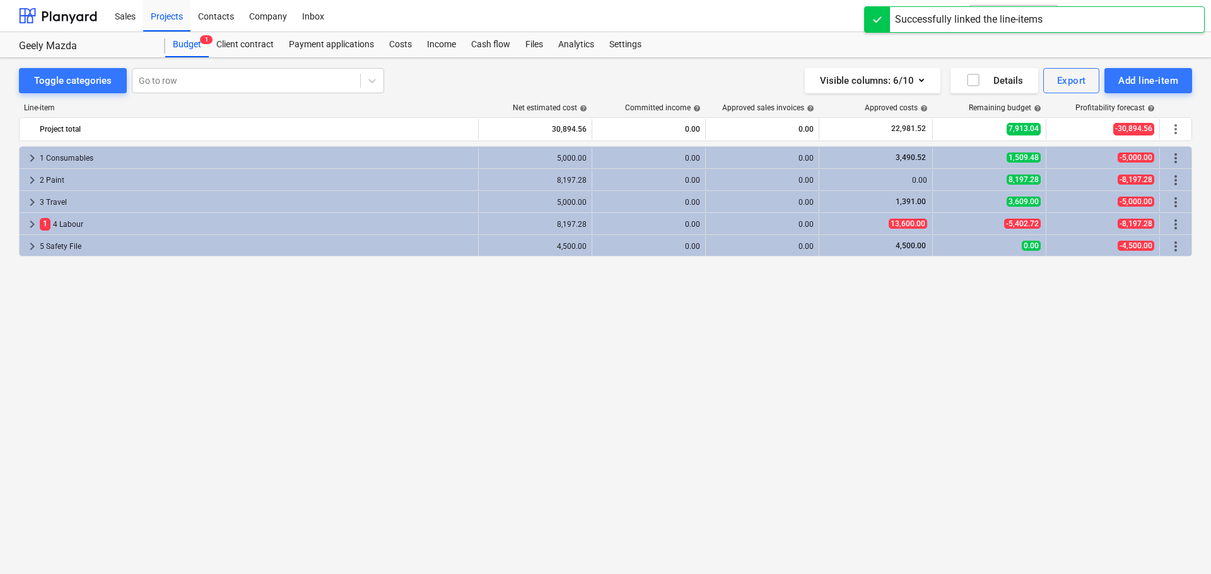
click at [740, 434] on div "keyboard_arrow_right 1 Consumables 5,000.00 0.00 0.00 3,490.52 1,509.48 -5,000.…" at bounding box center [605, 334] width 1173 height 376
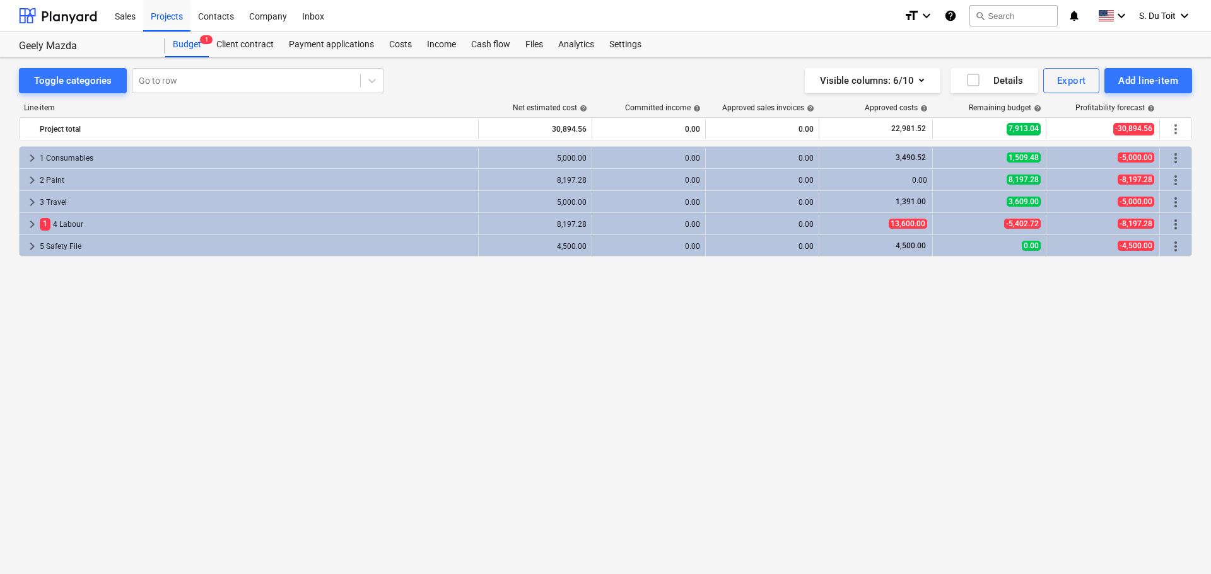
click at [744, 322] on div "keyboard_arrow_right 1 Consumables 5,000.00 0.00 0.00 3,490.52 1,509.48 -5,000.…" at bounding box center [605, 334] width 1173 height 376
click at [715, 366] on div "keyboard_arrow_right 1 Consumables 5,000.00 0.00 0.00 3,490.52 1,509.48 -5,000.…" at bounding box center [605, 334] width 1173 height 376
click at [548, 298] on div "keyboard_arrow_right 1 Consumables 5,000.00 0.00 0.00 3,490.52 1,509.48 -5,000.…" at bounding box center [605, 334] width 1173 height 376
click at [245, 44] on div "Client contract" at bounding box center [245, 44] width 73 height 25
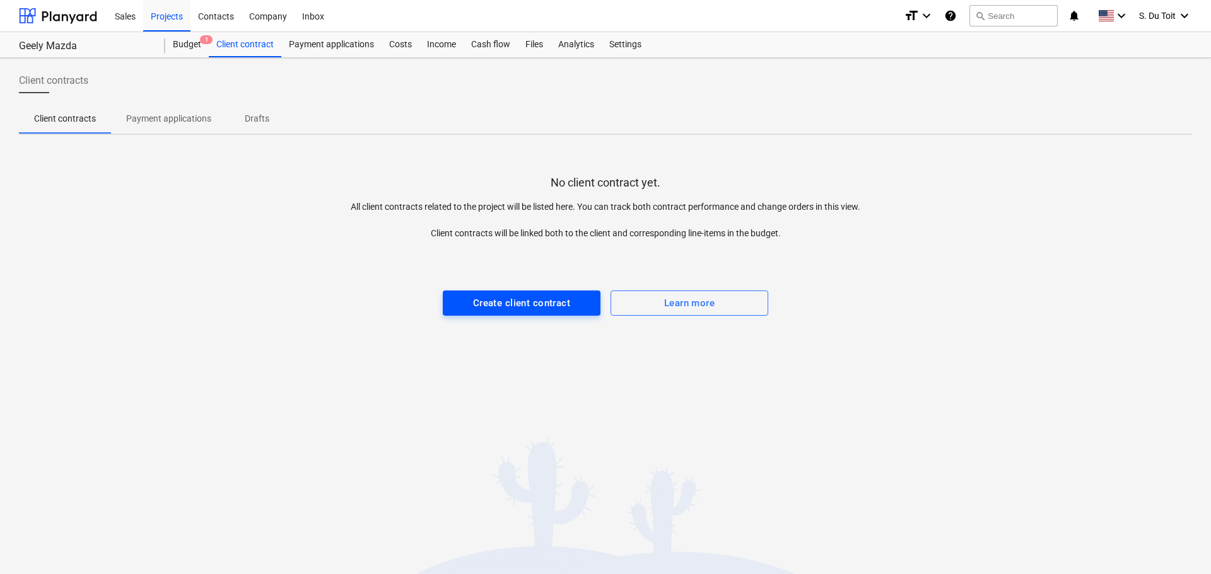
click at [514, 295] on button "Create client contract" at bounding box center [522, 303] width 158 height 25
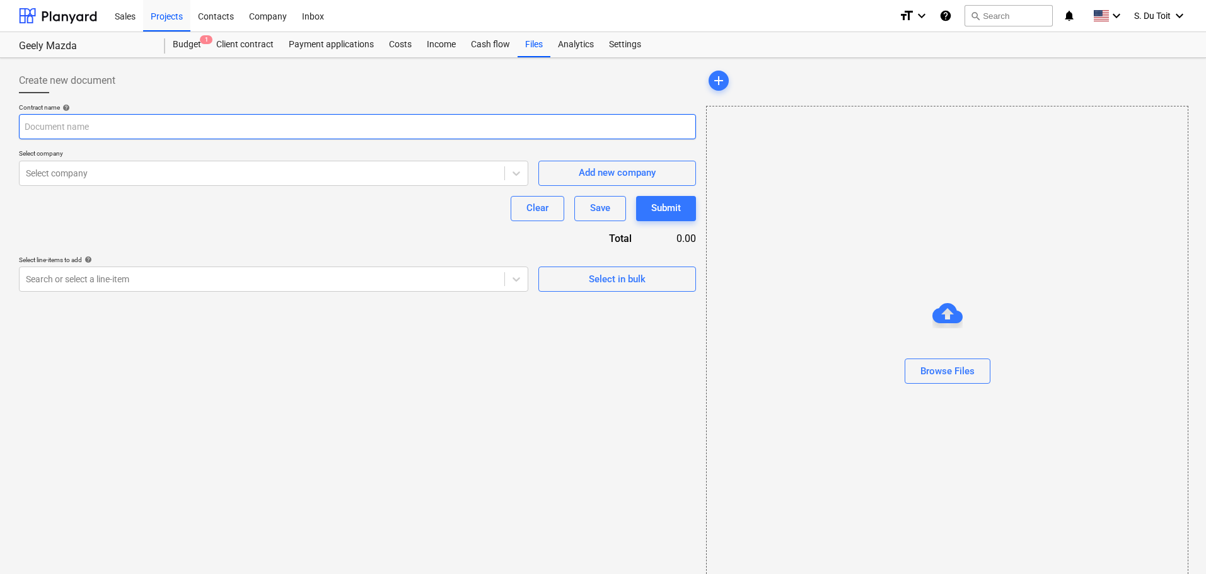
click at [113, 126] on input "text" at bounding box center [357, 126] width 677 height 25
type input "Verbaan"
click at [108, 187] on div "Contract name help Verbaan Select company Select company Add new company Clear …" at bounding box center [357, 197] width 677 height 189
click at [118, 166] on div "Select company" at bounding box center [262, 174] width 485 height 18
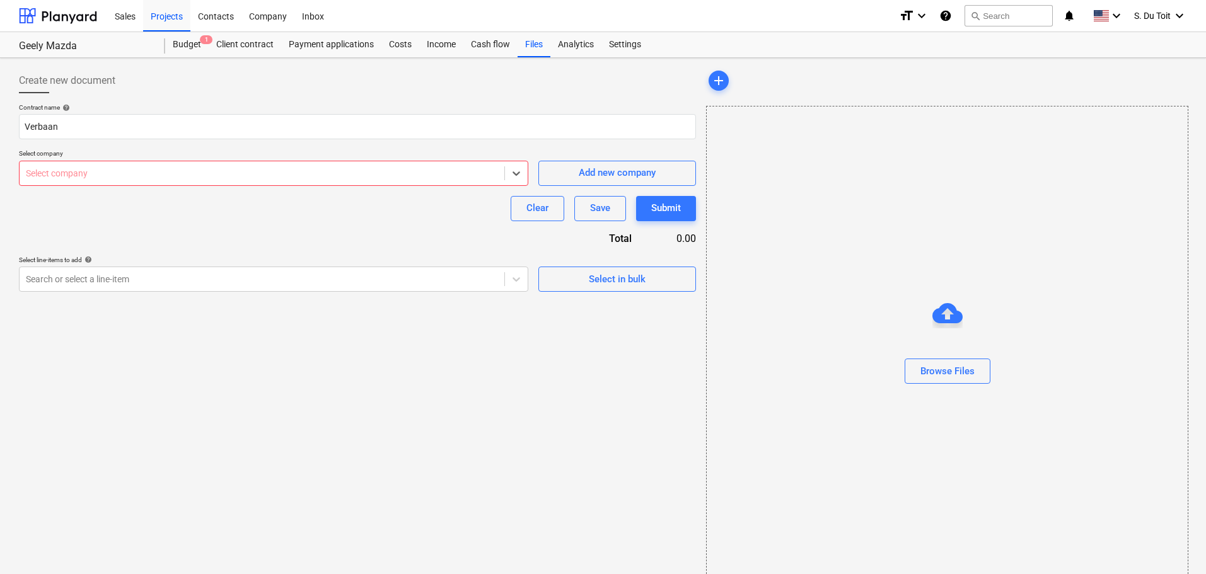
click at [229, 178] on div at bounding box center [262, 173] width 472 height 13
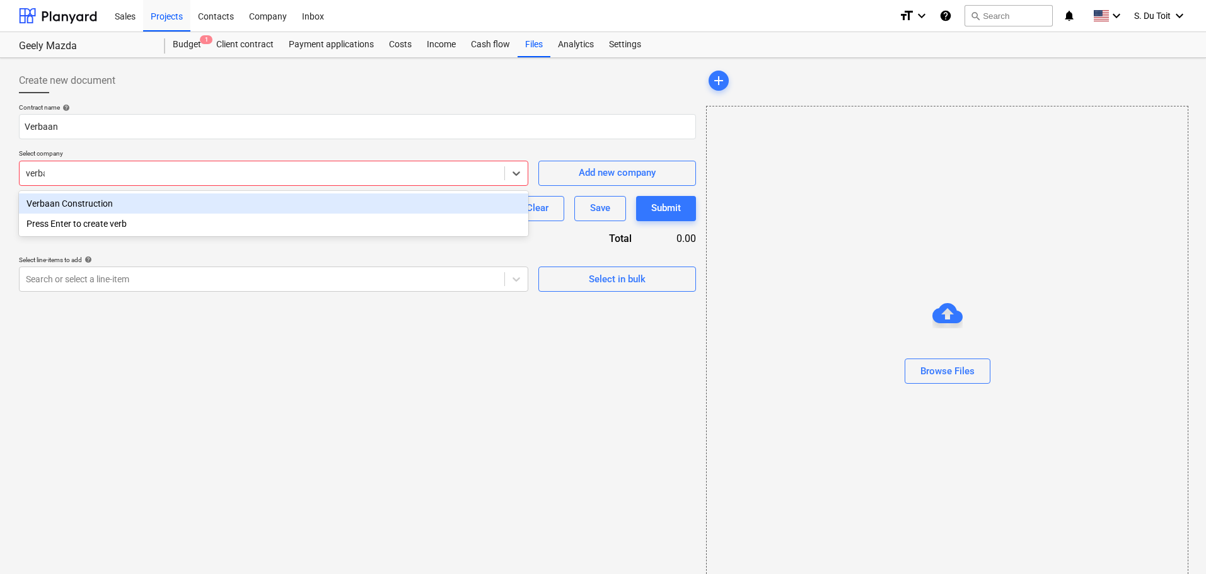
type input "verbaa"
click at [228, 207] on div "Verbaan Construction" at bounding box center [273, 204] width 509 height 20
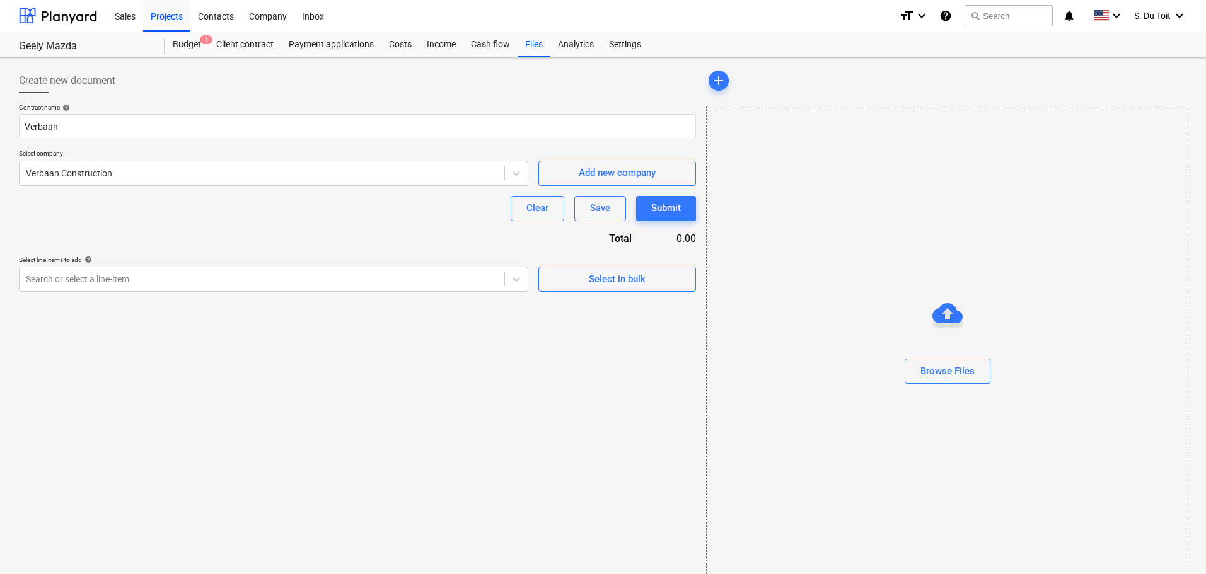
click at [264, 292] on div "Create new document Contract name help Verbaan Select company Verbaan Construct…" at bounding box center [357, 327] width 687 height 529
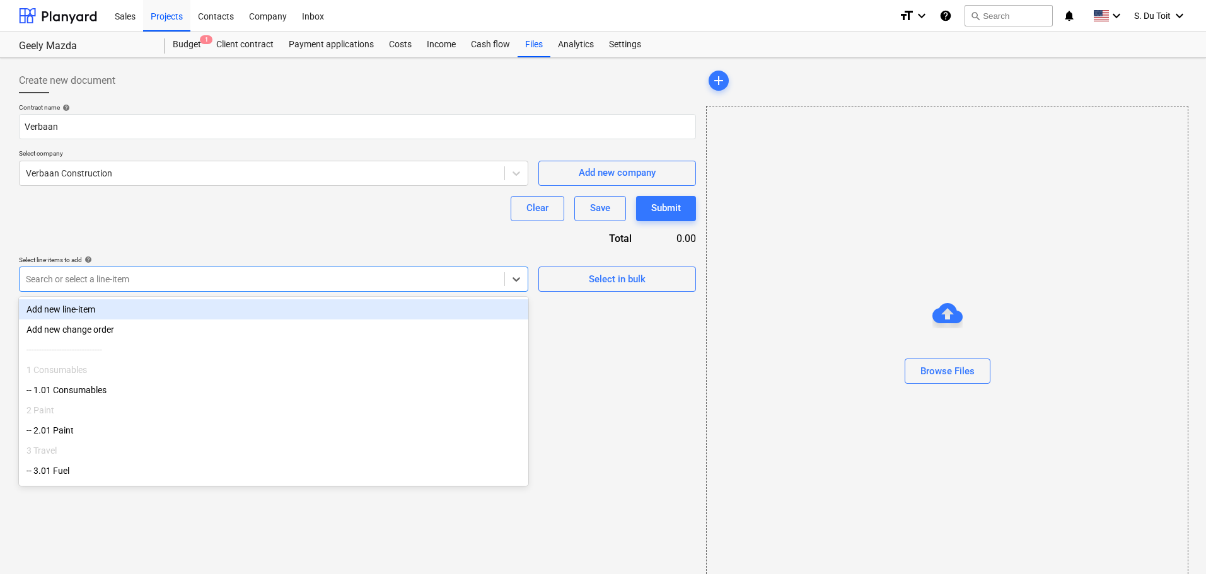
click at [264, 279] on div at bounding box center [262, 279] width 472 height 13
click at [242, 310] on div "Add new line-item" at bounding box center [273, 310] width 509 height 20
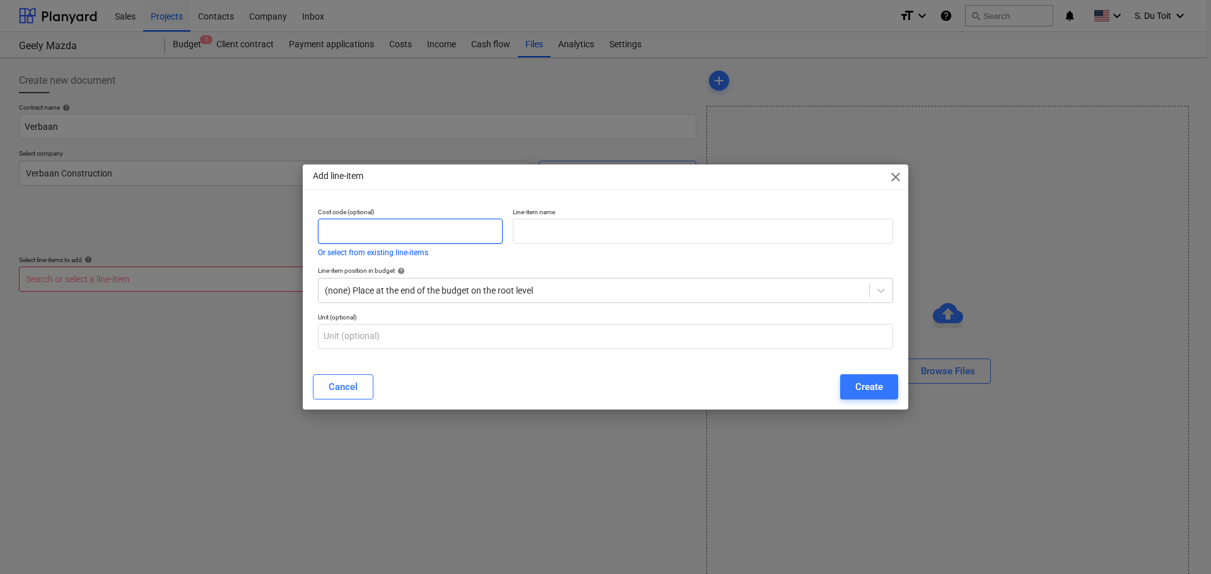
click at [425, 233] on input "text" at bounding box center [410, 231] width 185 height 25
type input "7"
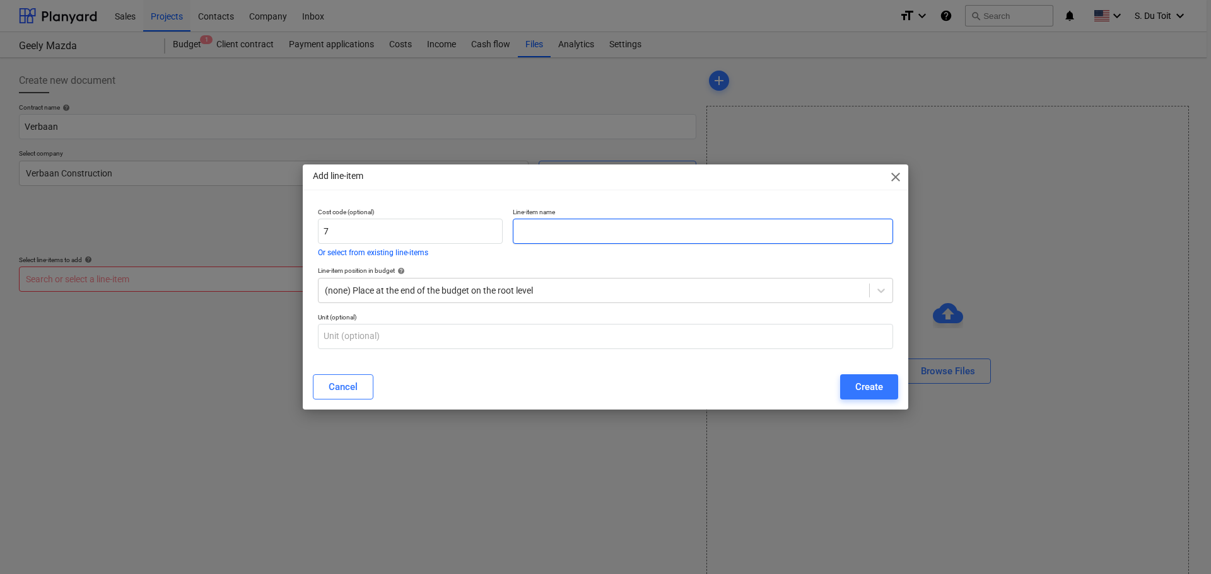
click at [661, 239] on input "text" at bounding box center [703, 231] width 380 height 25
type input "Payment"
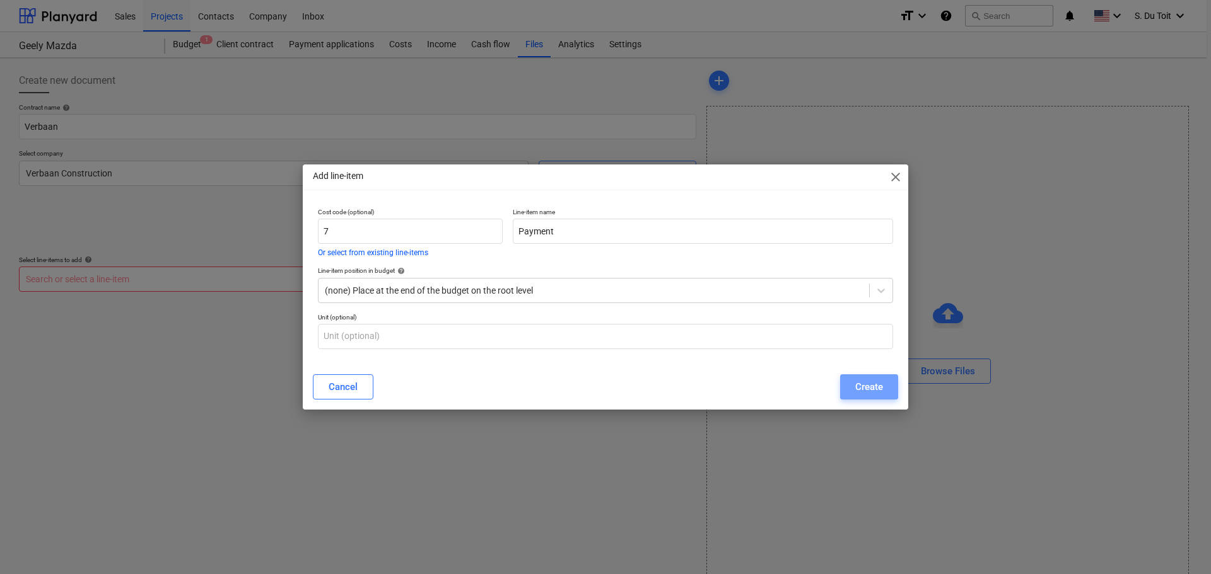
click at [872, 383] on div "Create" at bounding box center [869, 387] width 28 height 16
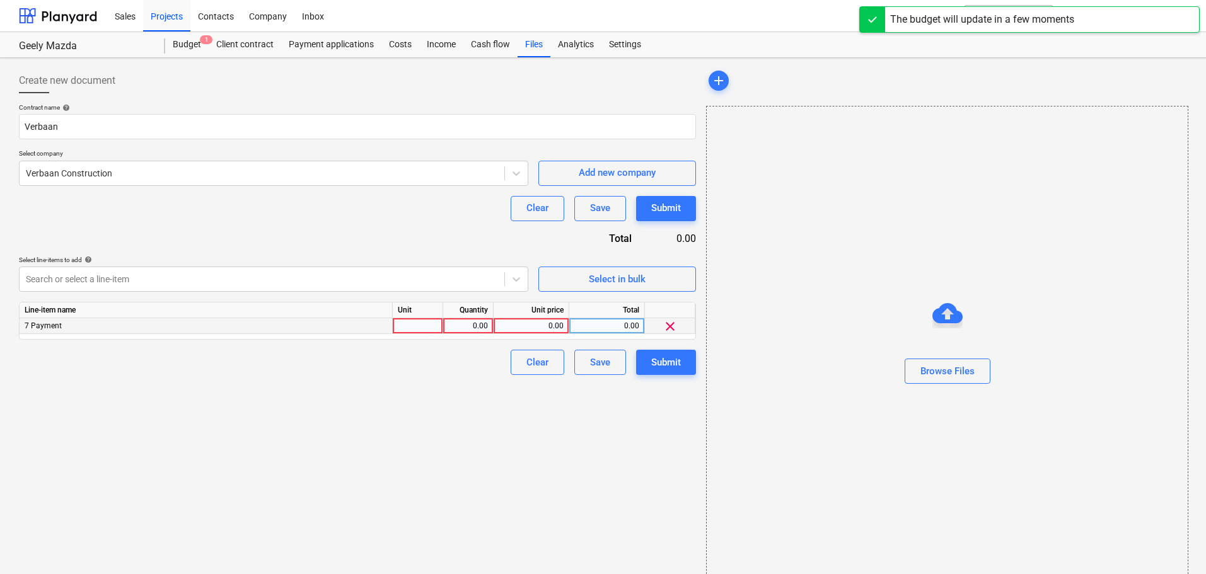
click at [428, 324] on div at bounding box center [418, 326] width 50 height 16
type input "1"
click at [477, 322] on div "0.00" at bounding box center [468, 326] width 40 height 16
type input "1"
click at [544, 325] on div "0.00" at bounding box center [531, 326] width 65 height 16
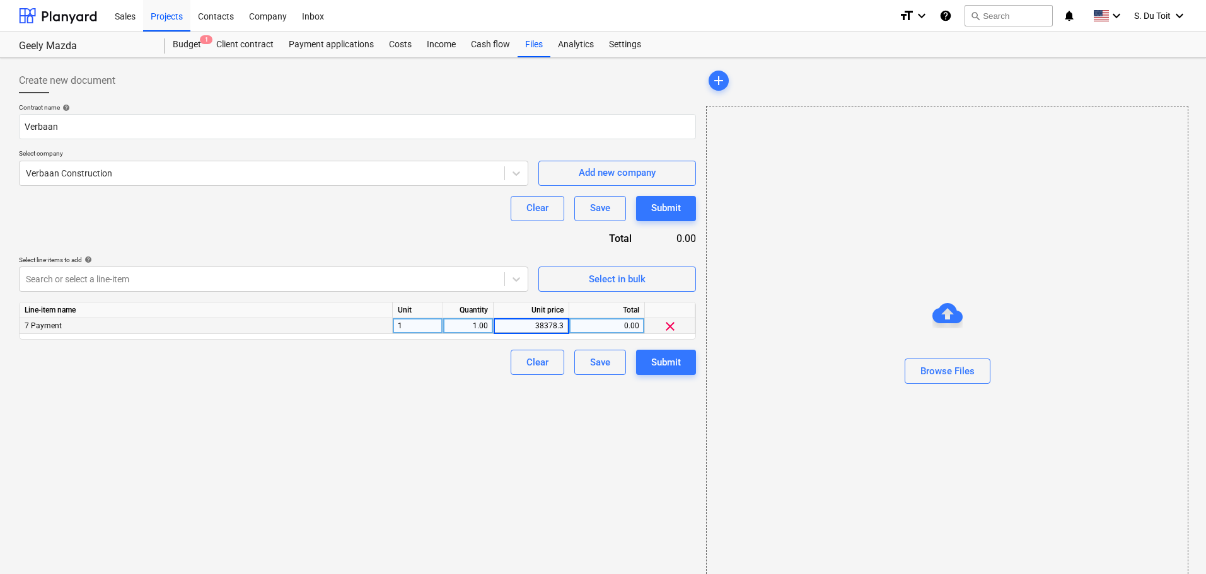
type input "38378.34"
click at [540, 431] on div "Create new document Contract name help Verbaan Select company Verbaan Construct…" at bounding box center [357, 327] width 687 height 529
click at [684, 369] on button "Submit" at bounding box center [666, 362] width 60 height 25
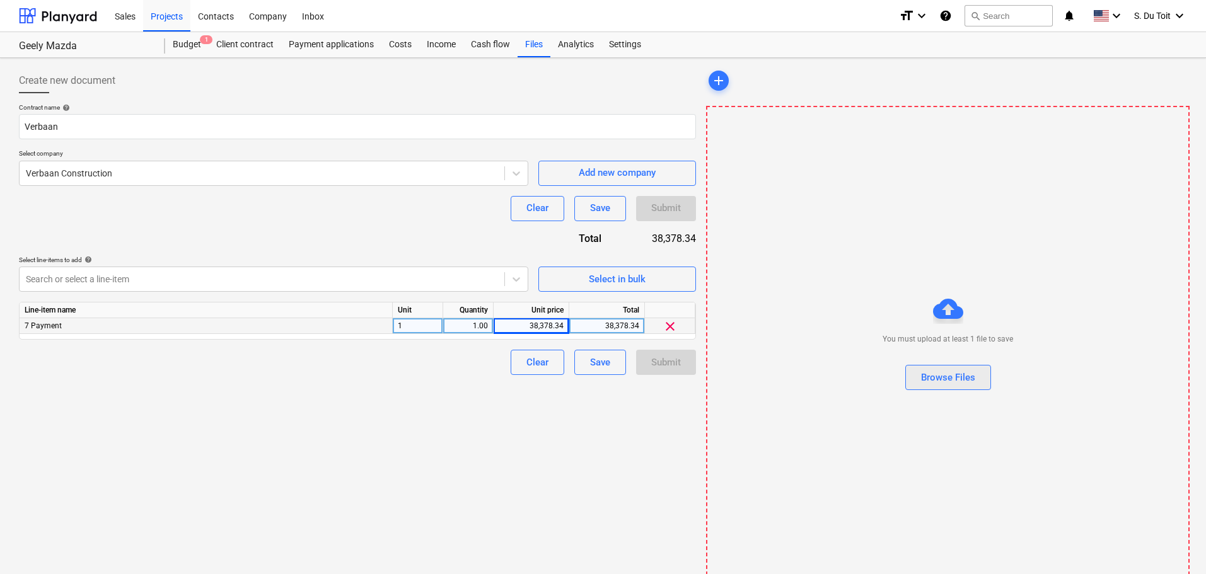
click at [953, 382] on div "Browse Files" at bounding box center [948, 378] width 54 height 16
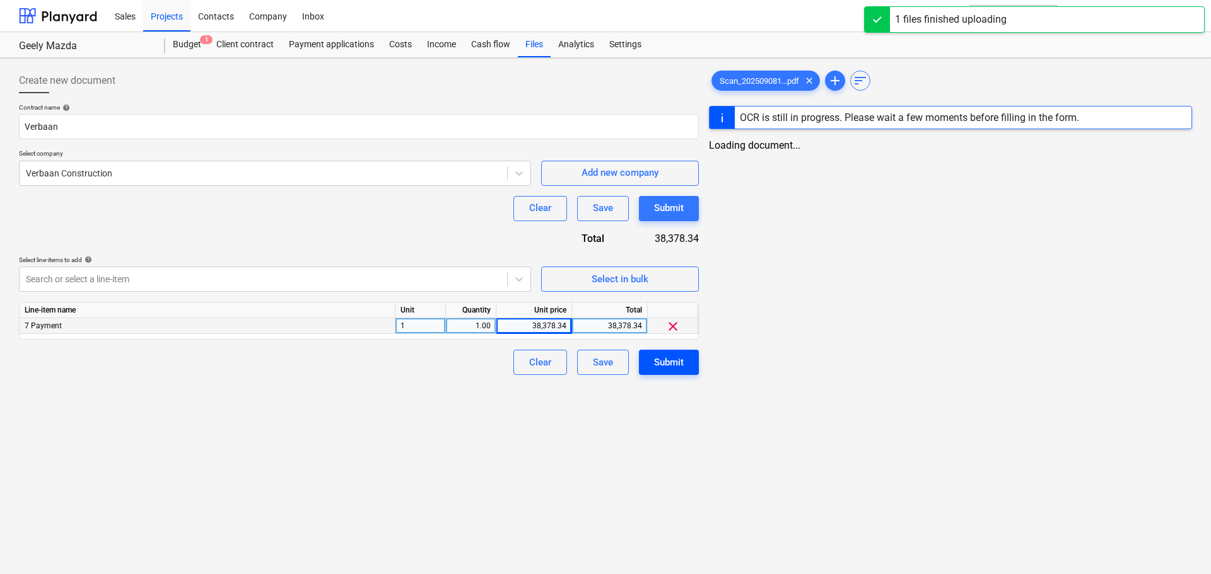
click at [656, 365] on div "Submit" at bounding box center [669, 362] width 30 height 16
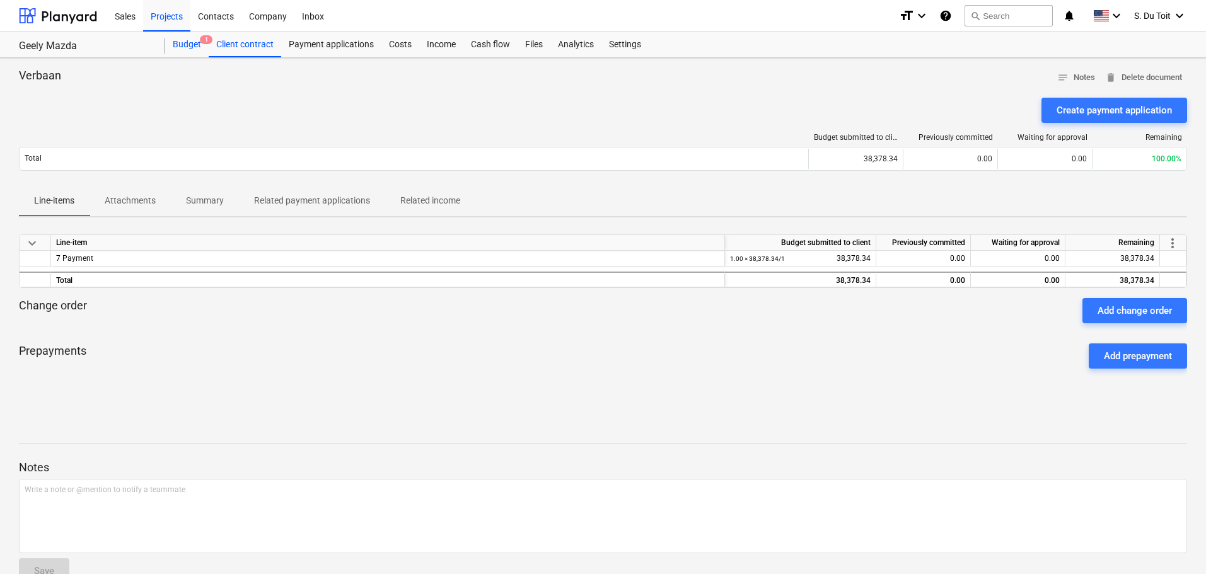
click at [179, 37] on div "Budget 1" at bounding box center [187, 44] width 44 height 25
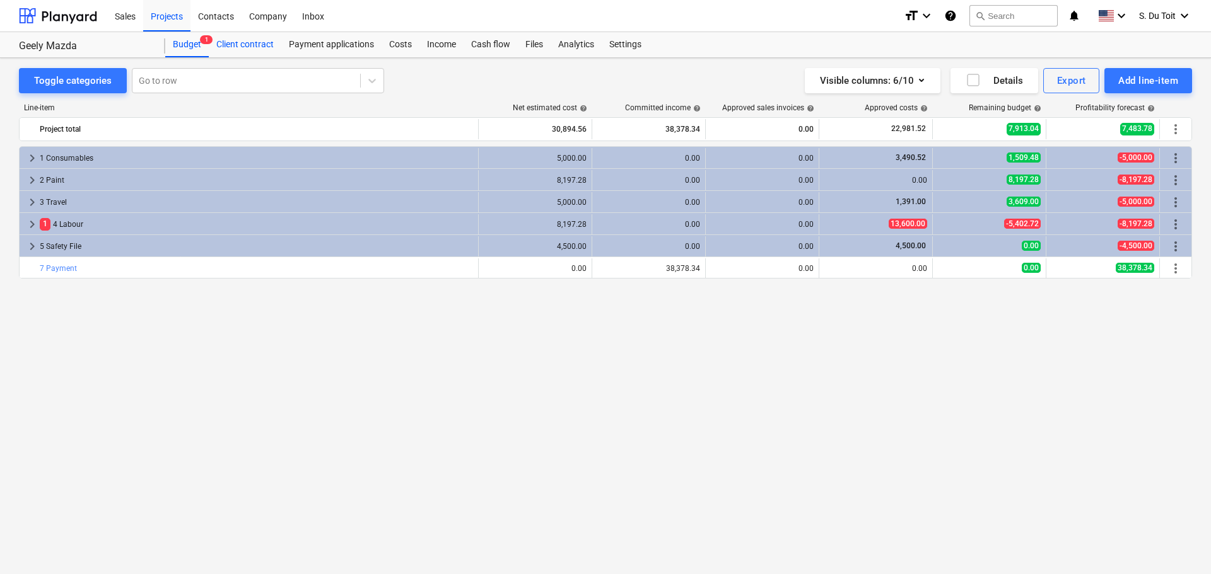
click at [231, 47] on div "Client contract" at bounding box center [245, 44] width 73 height 25
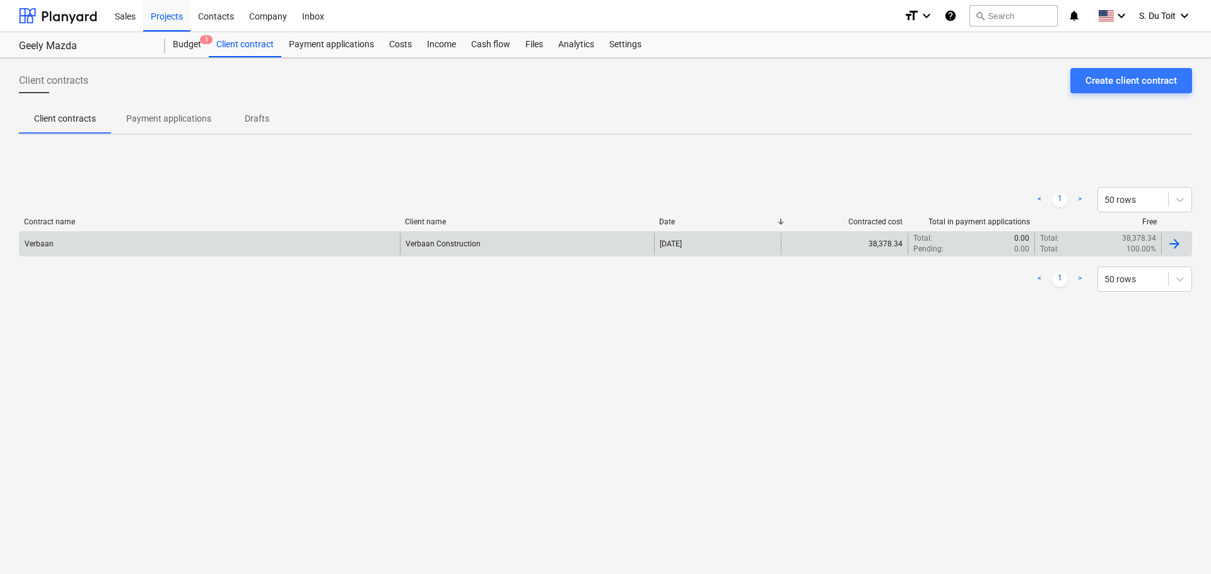
click at [882, 248] on div "38,378.34" at bounding box center [844, 243] width 127 height 21
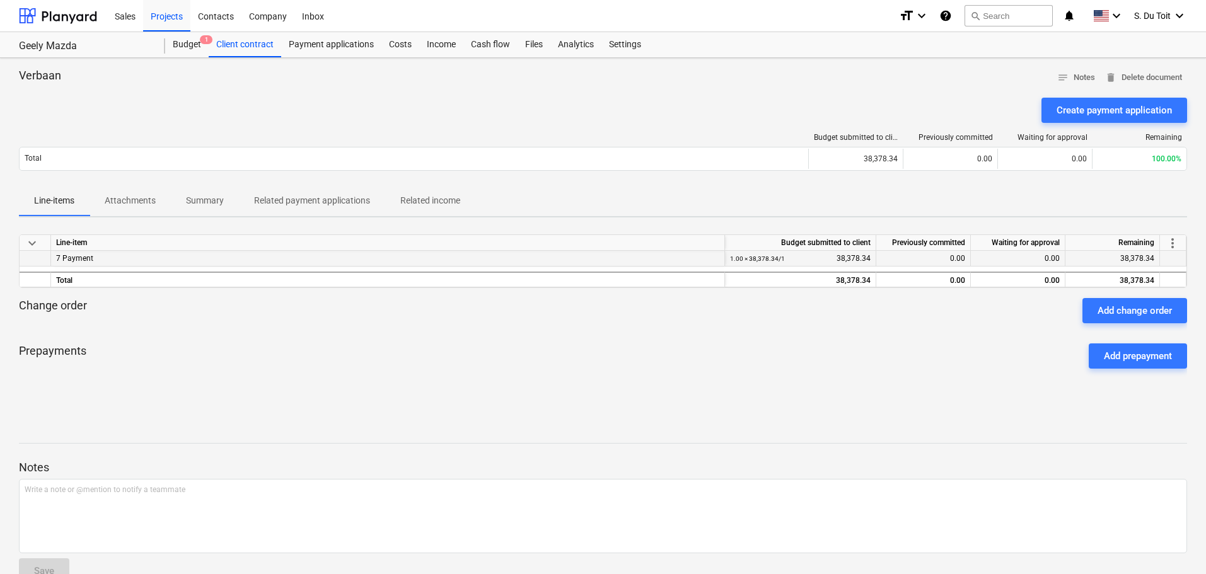
click at [845, 259] on div "1.00 × 38,378.34 / 1 38,378.34" at bounding box center [800, 259] width 141 height 16
drag, startPoint x: 874, startPoint y: 262, endPoint x: 794, endPoint y: 262, distance: 80.1
click at [794, 262] on div "1.00 × 38,378.34 / 1 38,378.34" at bounding box center [800, 259] width 151 height 16
click at [235, 48] on div "Client contract" at bounding box center [245, 44] width 73 height 25
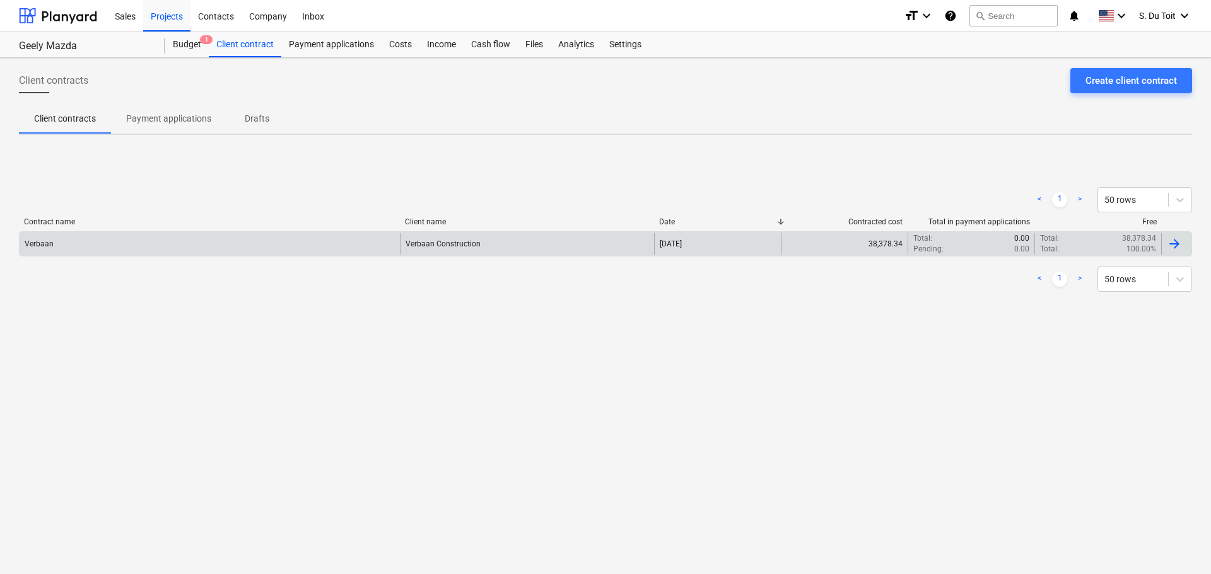
click at [714, 249] on div "[DATE]" at bounding box center [717, 243] width 127 height 21
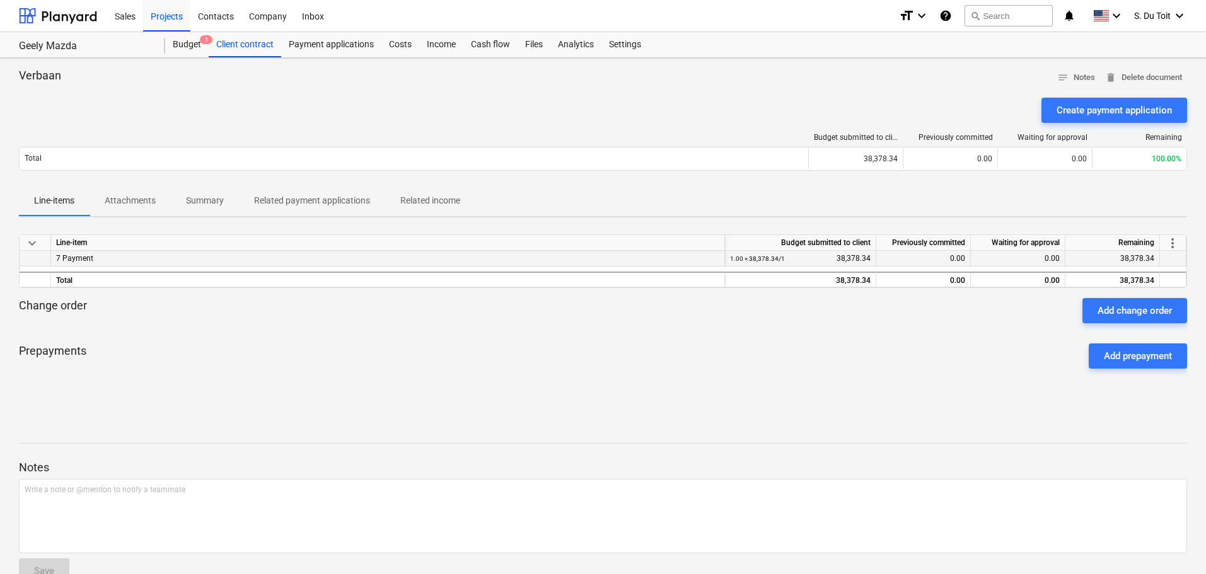
click at [850, 259] on div "1.00 × 38,378.34 / 1 38,378.34" at bounding box center [800, 259] width 141 height 16
click at [844, 257] on div "1.00 × 38,378.34 / 1 38,378.34" at bounding box center [800, 259] width 141 height 16
click at [841, 256] on div "1.00 × 38,378.34 / 1 38,378.34" at bounding box center [800, 259] width 141 height 16
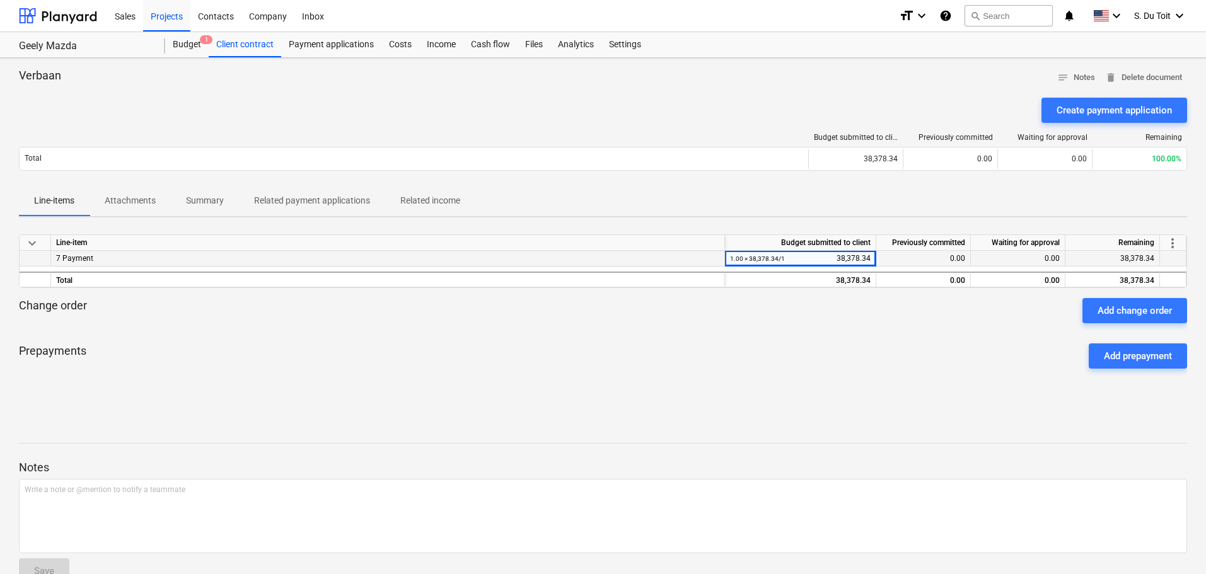
drag, startPoint x: 828, startPoint y: 253, endPoint x: 861, endPoint y: 258, distance: 33.1
click at [829, 253] on div "1.00 × 38,378.34 / 1 38,378.34" at bounding box center [800, 259] width 141 height 16
click at [874, 258] on div "1.00 × 38,378.34 / 1 38,378.34" at bounding box center [800, 259] width 151 height 16
click at [827, 262] on div "1.00 × 38,378.34 / 1 38,378.34" at bounding box center [800, 259] width 141 height 16
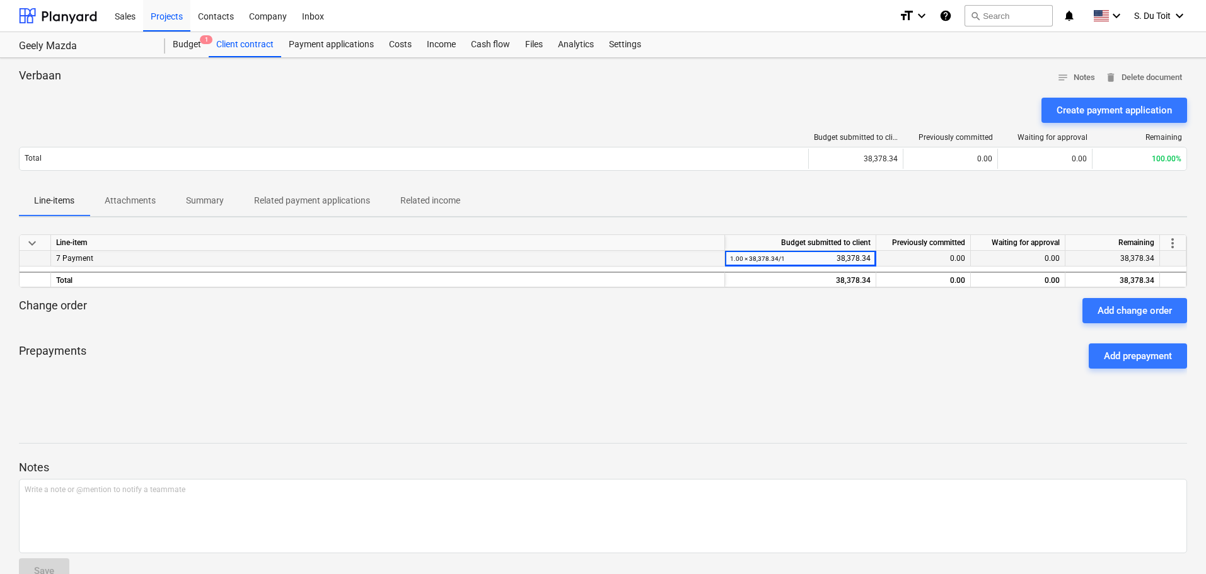
click at [827, 262] on div "1.00 × 38,378.34 / 1 38,378.34" at bounding box center [800, 259] width 141 height 16
drag, startPoint x: 342, startPoint y: 460, endPoint x: 356, endPoint y: 413, distance: 49.1
click at [343, 458] on div "Notes Write a note or @mention to notify a teammate ﻿ Save" at bounding box center [603, 510] width 1168 height 167
click at [830, 253] on div "1.00 × 38,378.34 / 1 38,378.34" at bounding box center [800, 259] width 141 height 16
click at [839, 258] on div "1.00 × 38,378.34 / 1 38,378.34" at bounding box center [800, 259] width 141 height 16
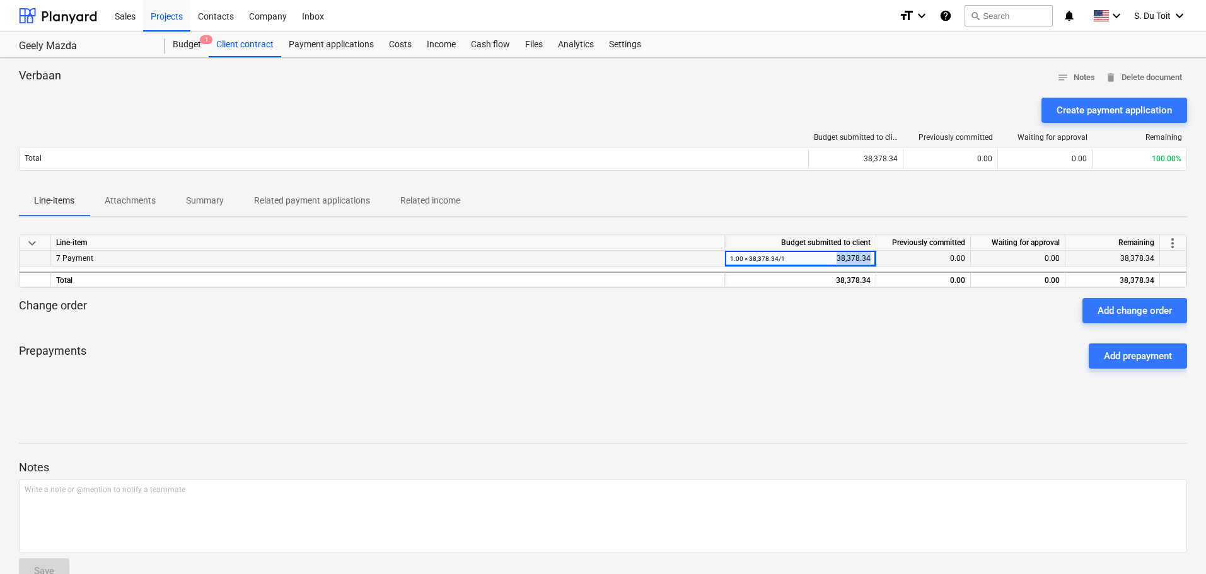
drag, startPoint x: 839, startPoint y: 258, endPoint x: 849, endPoint y: 255, distance: 10.6
click at [849, 255] on div "1.00 × 38,378.34 / 1 38,378.34" at bounding box center [800, 259] width 141 height 16
click at [1161, 79] on span "delete Delete document" at bounding box center [1143, 78] width 77 height 15
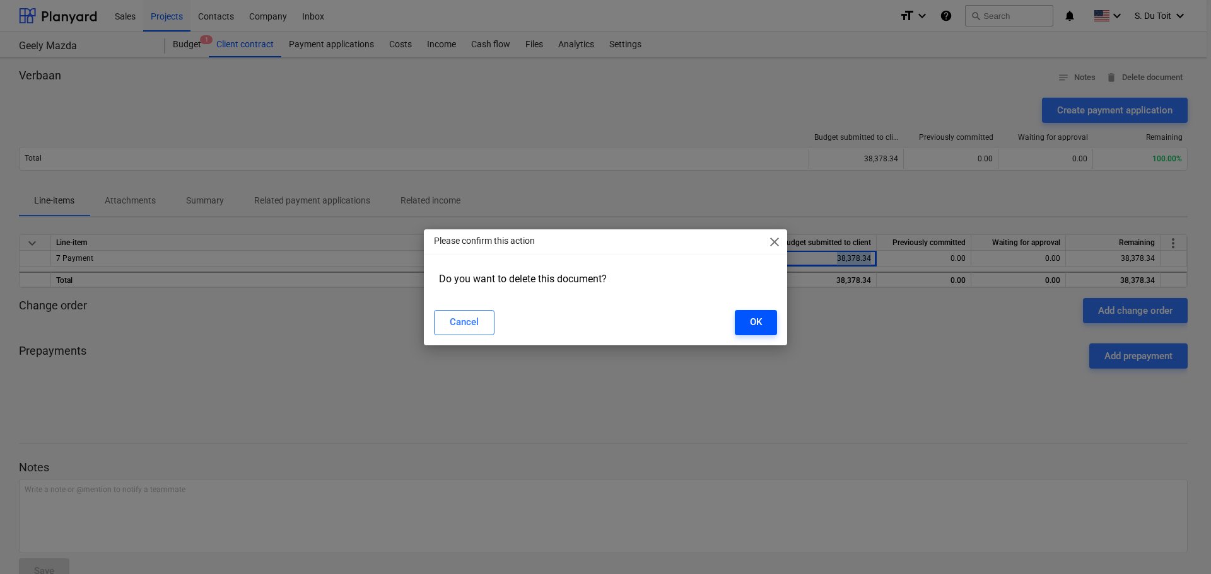
click at [761, 321] on div "OK" at bounding box center [756, 322] width 12 height 16
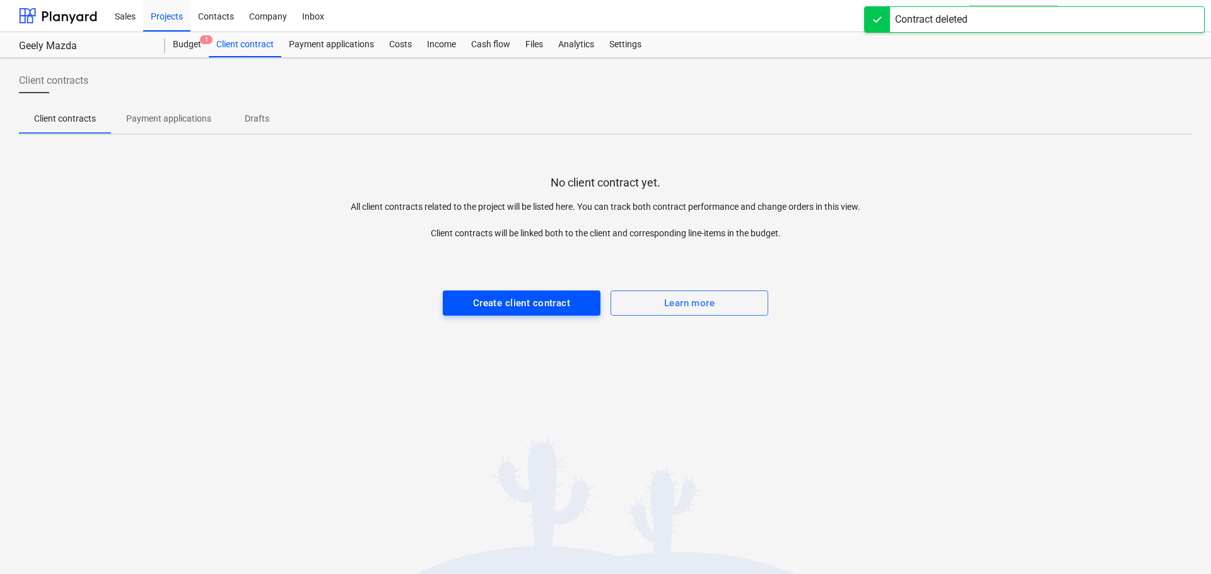
click at [491, 301] on div "Create client contract" at bounding box center [521, 303] width 97 height 16
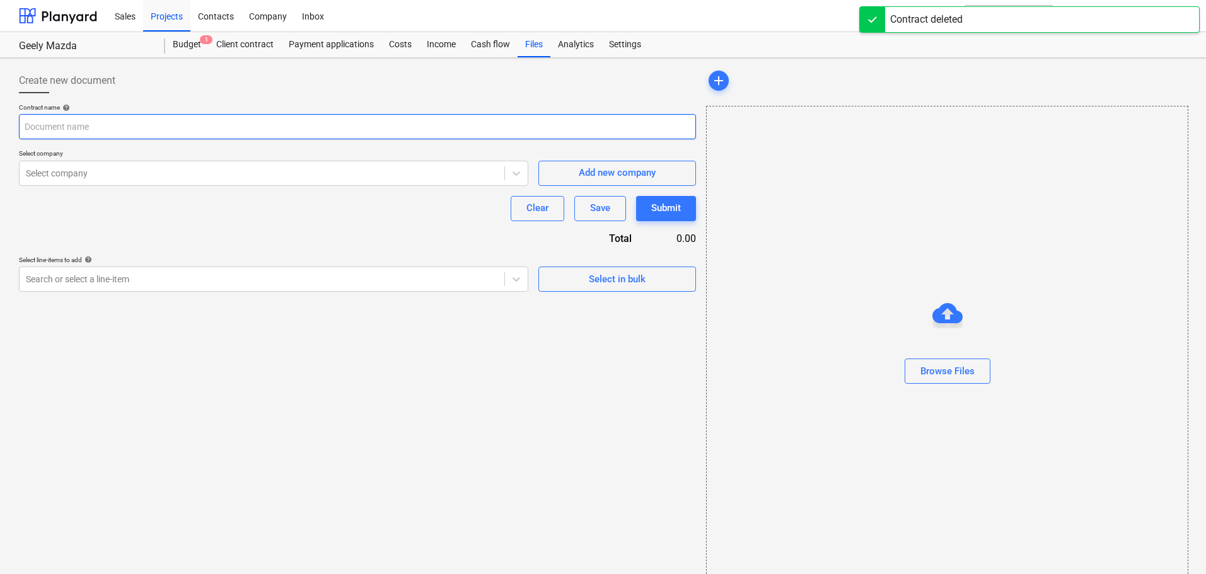
click at [166, 117] on input "text" at bounding box center [357, 126] width 677 height 25
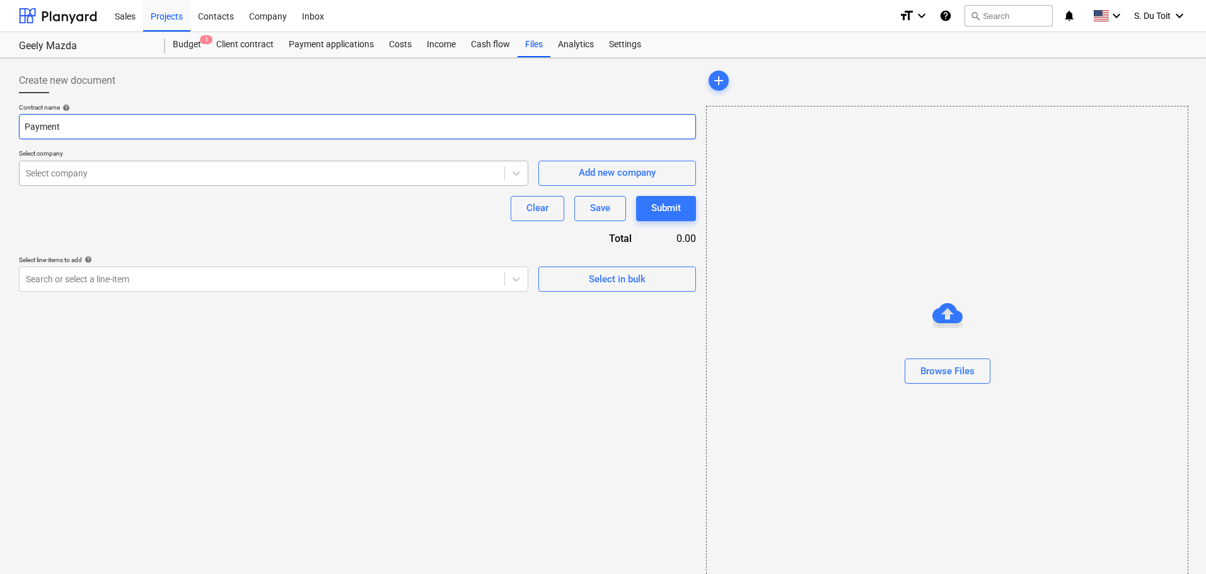
type input "Payment"
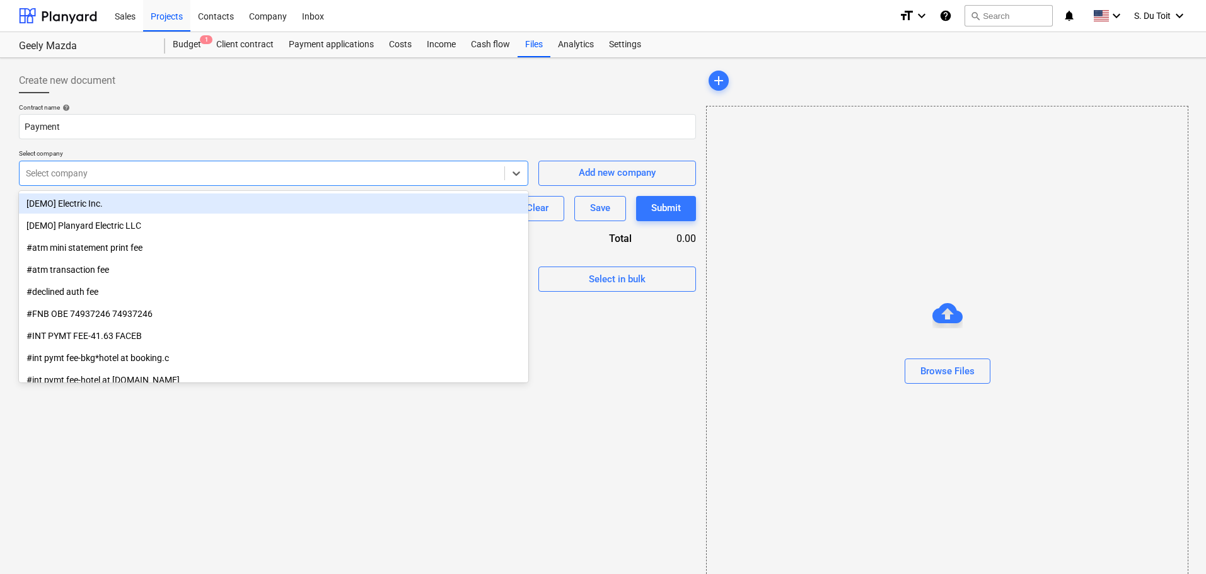
click at [156, 175] on div at bounding box center [262, 173] width 472 height 13
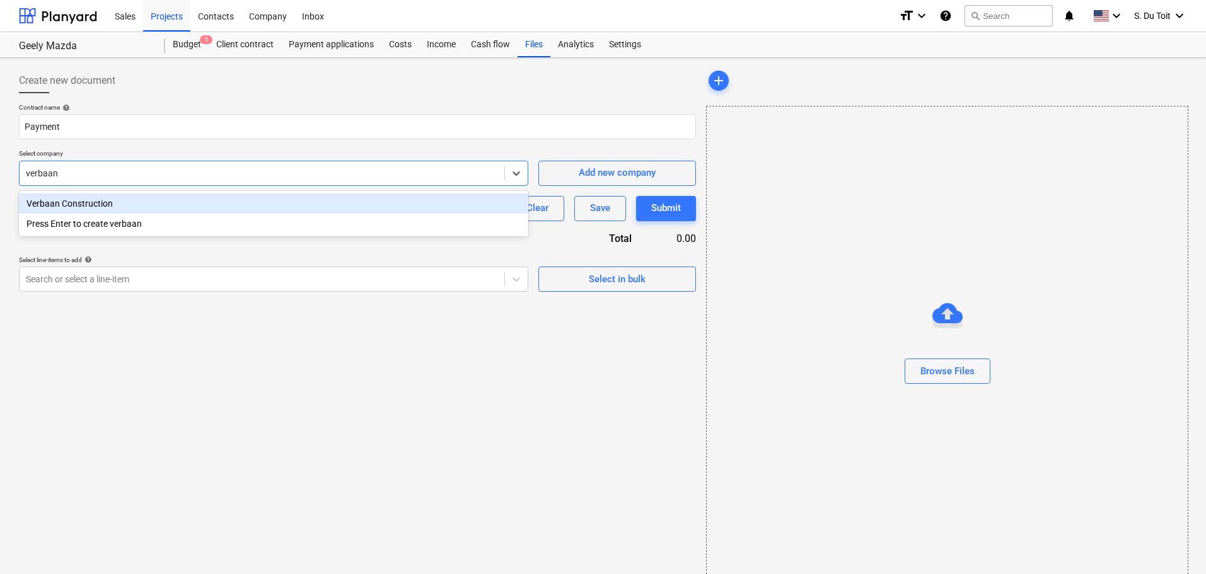
type input "verbaan c"
click at [137, 199] on div "Verbaan Construction" at bounding box center [273, 204] width 509 height 20
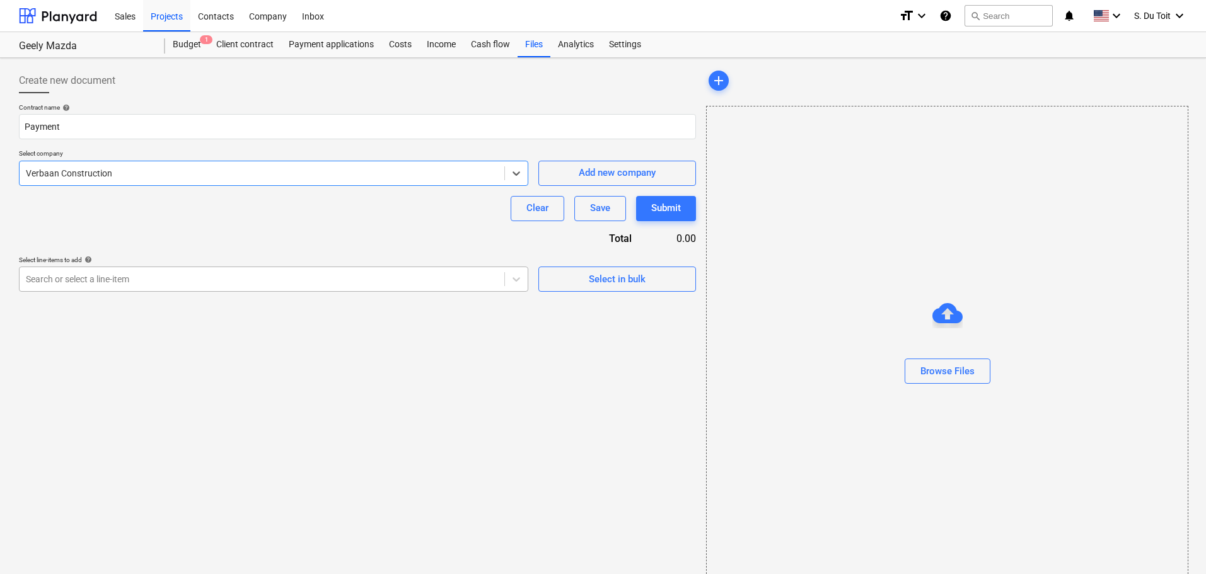
click at [198, 277] on div at bounding box center [262, 279] width 472 height 13
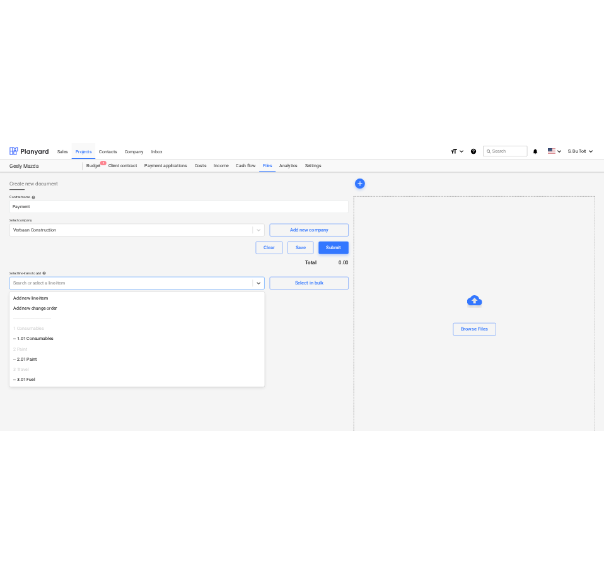
scroll to position [107, 0]
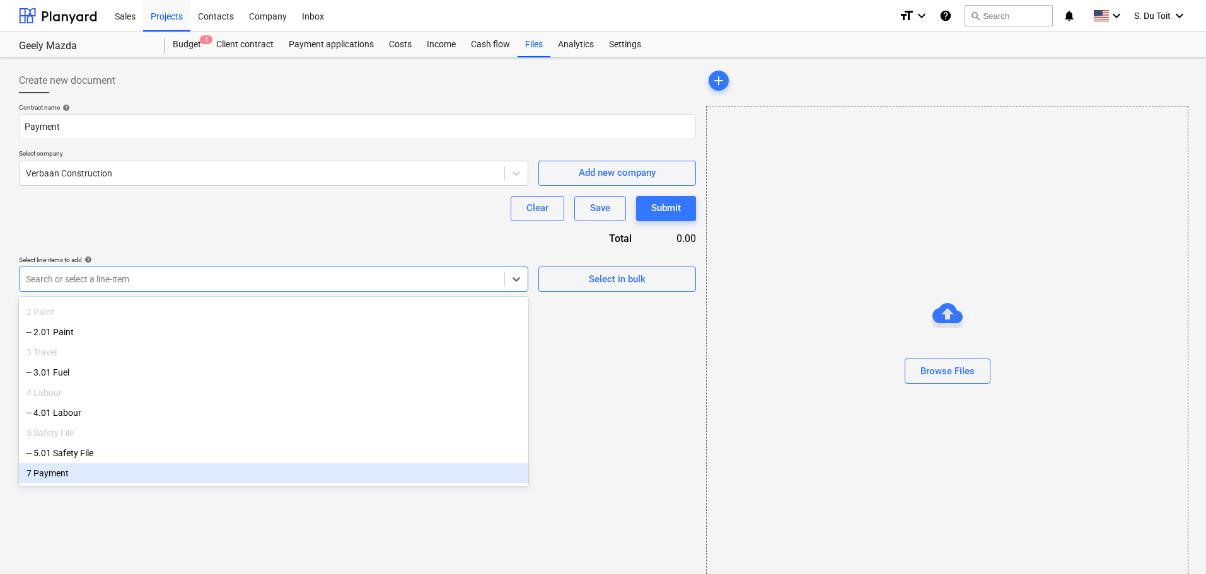
click at [215, 473] on div "7 Payment" at bounding box center [273, 473] width 509 height 20
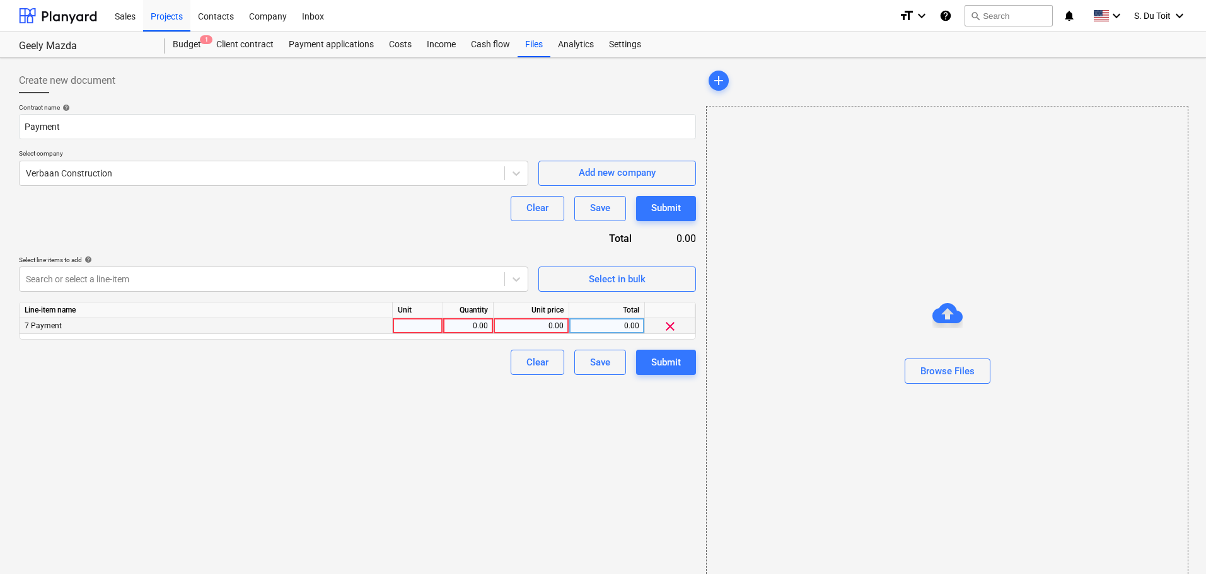
click at [426, 327] on div at bounding box center [418, 326] width 50 height 16
type input "1"
click at [466, 328] on div "0.00" at bounding box center [468, 326] width 40 height 16
click at [538, 327] on div "0.00" at bounding box center [531, 326] width 65 height 16
type input "44135.091"
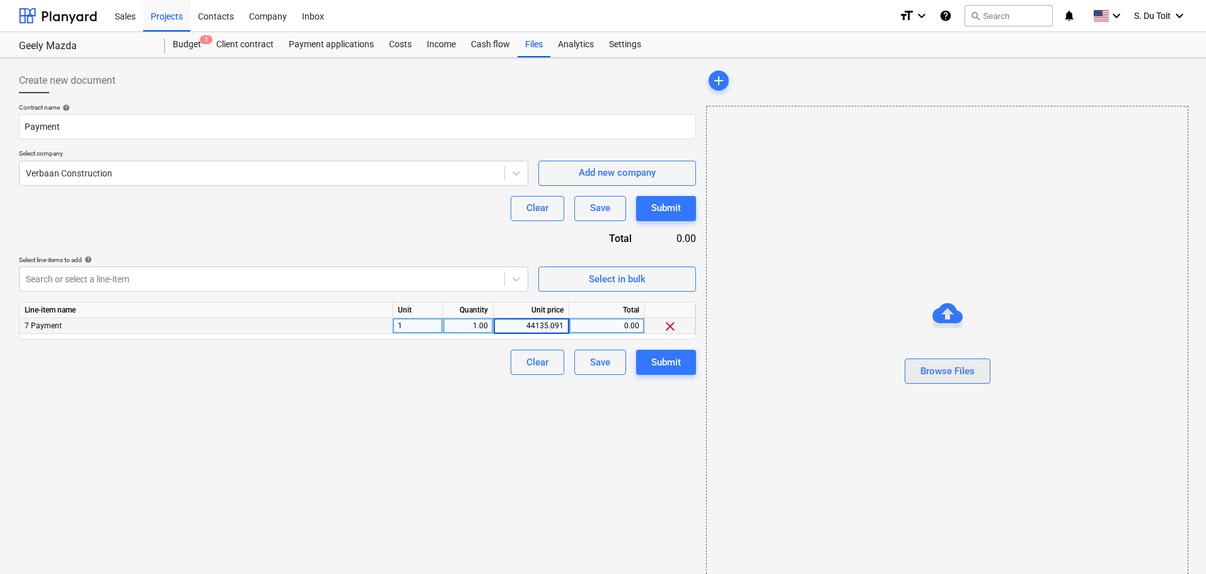
click at [987, 379] on button "Browse Files" at bounding box center [948, 371] width 86 height 25
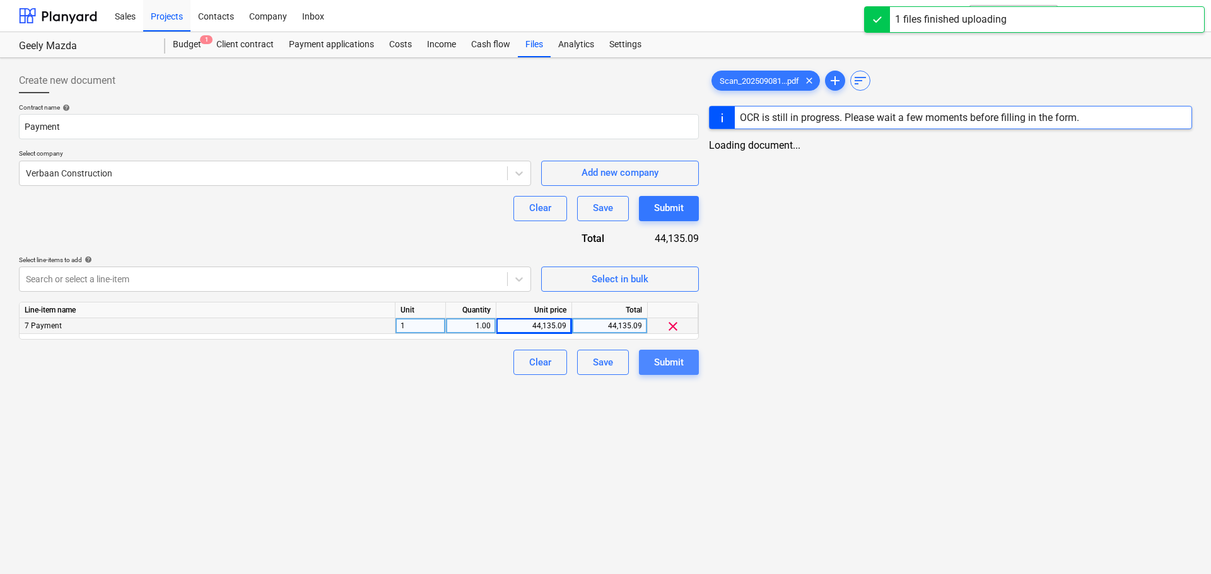
click at [670, 359] on div "Submit" at bounding box center [669, 362] width 30 height 16
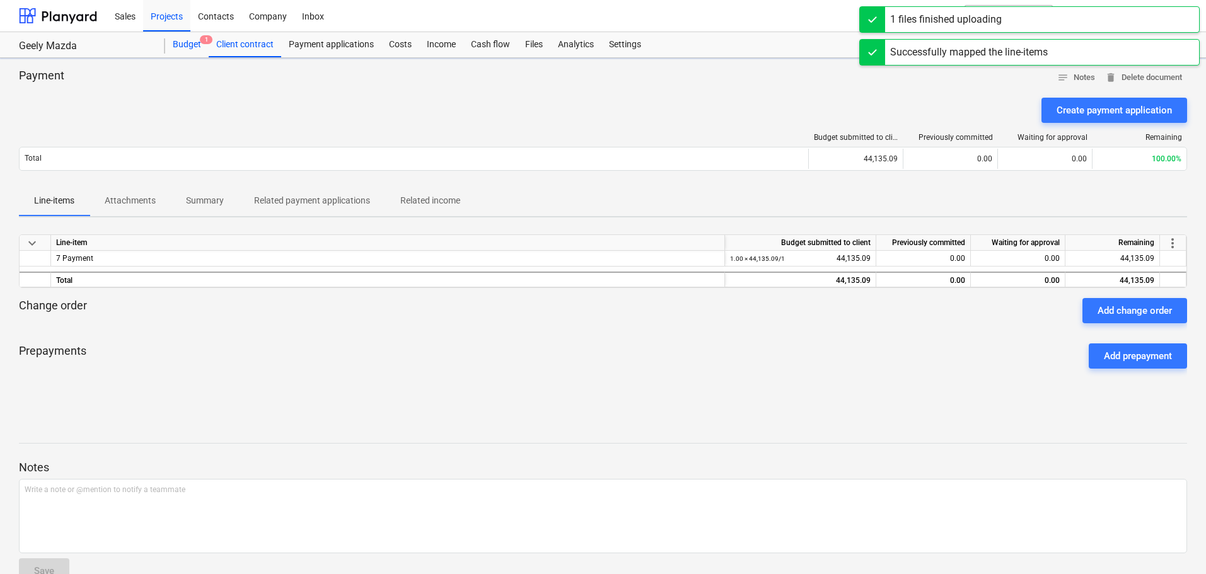
click at [182, 44] on div "Budget 1" at bounding box center [187, 44] width 44 height 25
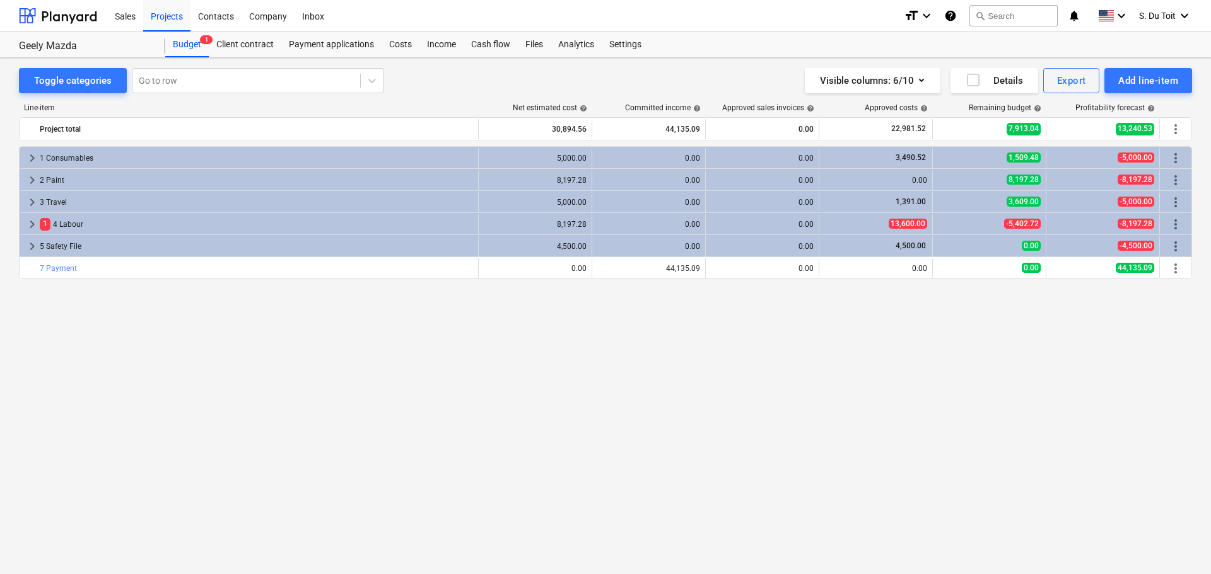
click at [1059, 335] on div "keyboard_arrow_right 1 Consumables 5,000.00 0.00 0.00 3,490.52 1,509.48 -5,000.…" at bounding box center [605, 334] width 1173 height 376
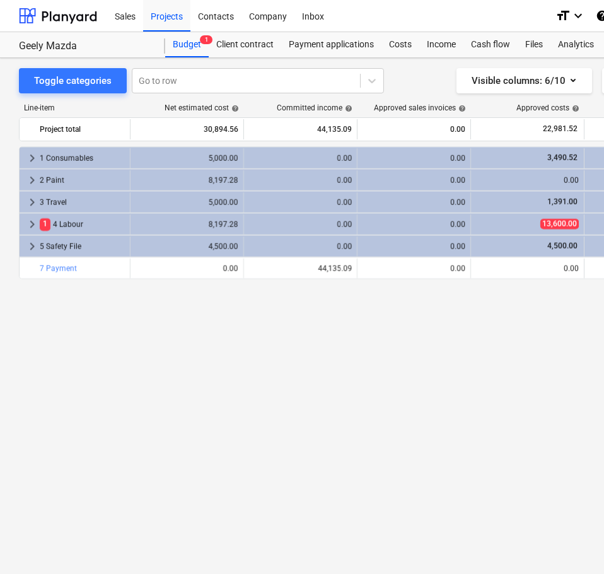
click at [351, 407] on div "keyboard_arrow_right 1 Consumables 5,000.00 0.00 0.00 3,490.52 1,509.48 -5,000.…" at bounding box center [431, 333] width 825 height 375
